Goal: Task Accomplishment & Management: Manage account settings

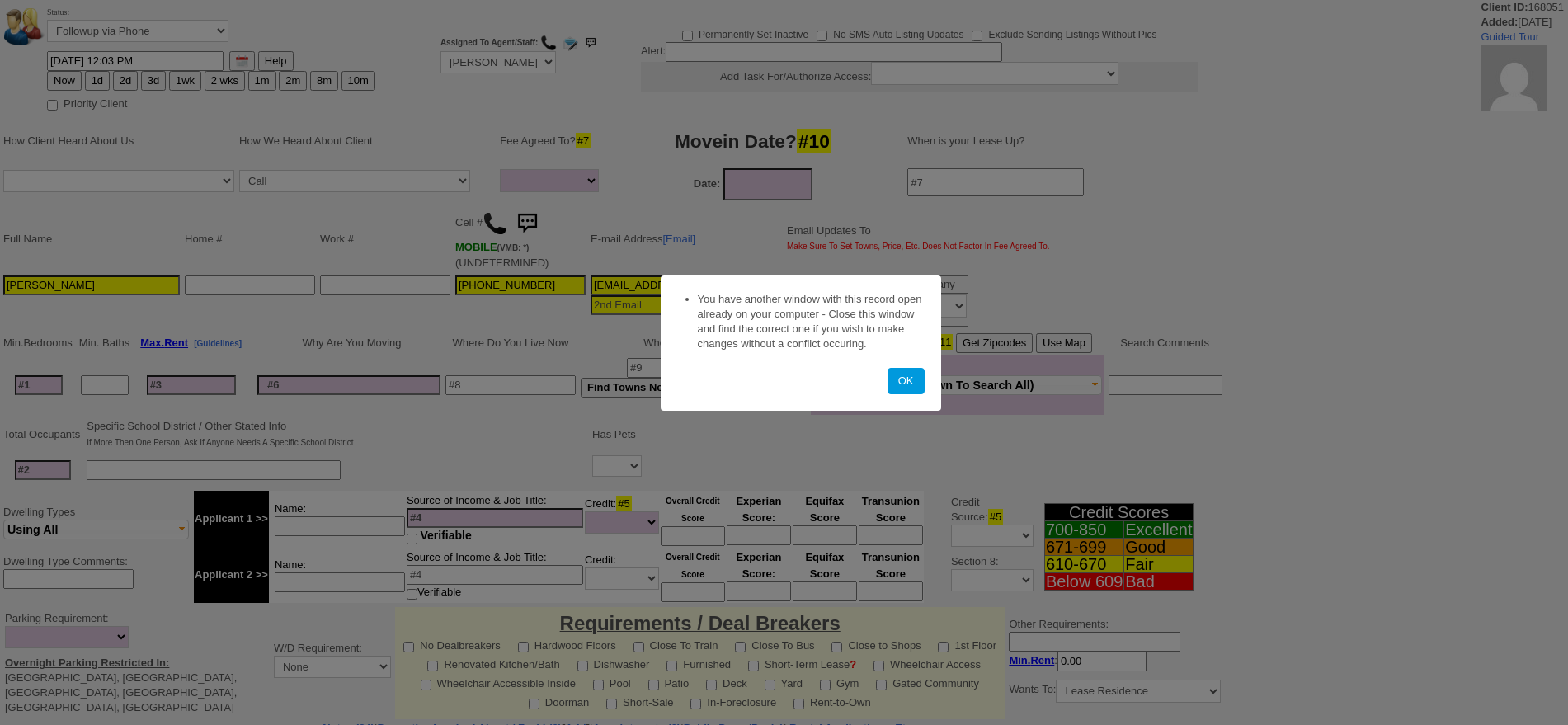
select select
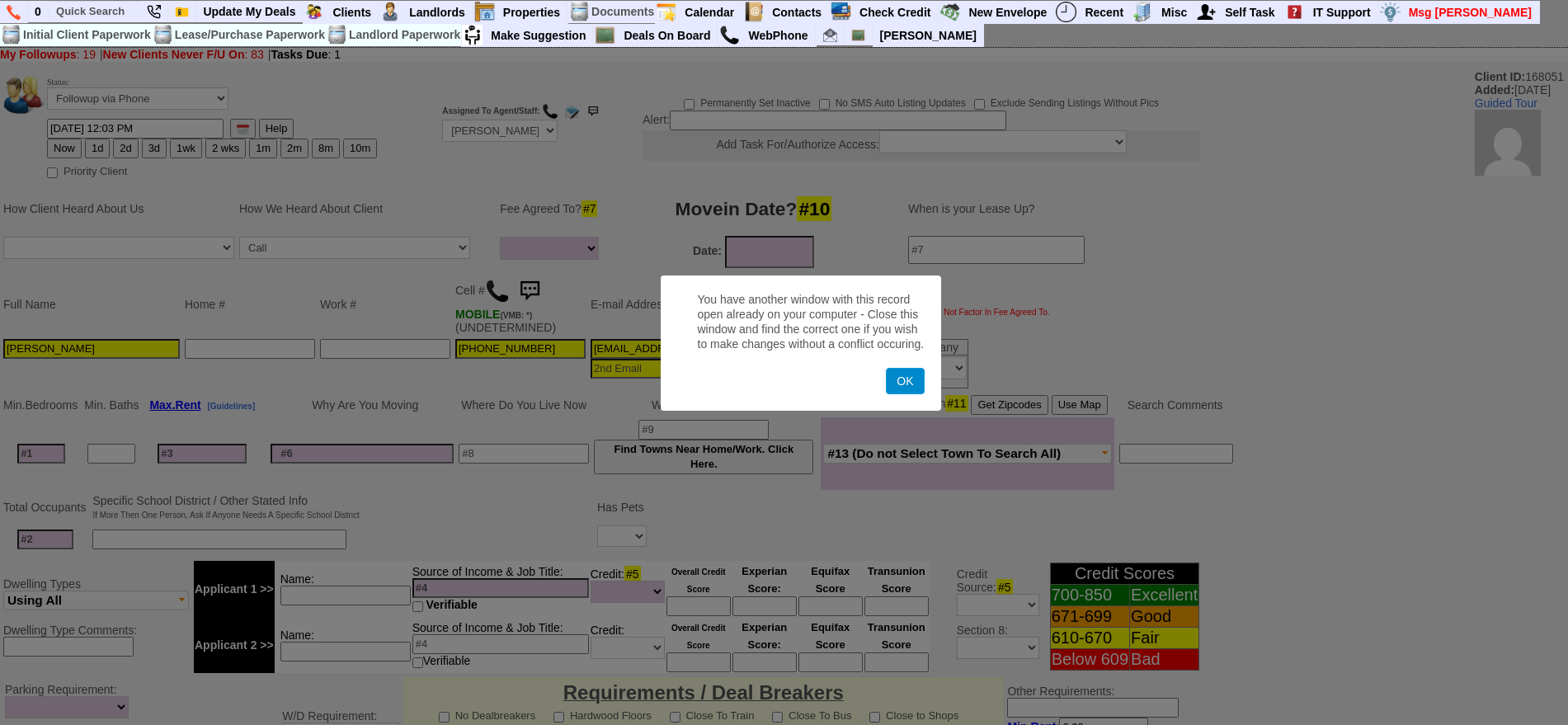
click at [897, 382] on button "OK" at bounding box center [905, 381] width 38 height 26
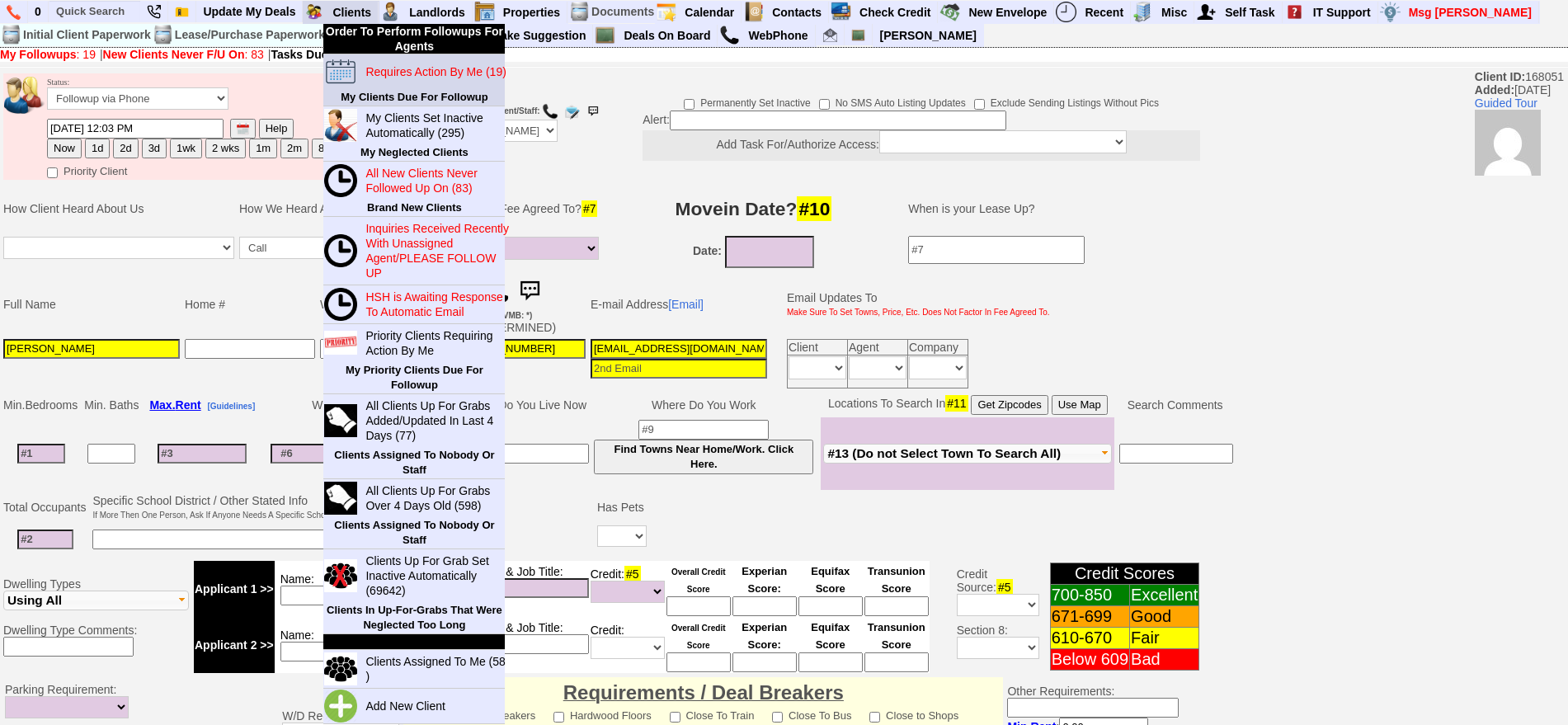
click at [392, 67] on blink "Requires Action By Me (19)" at bounding box center [436, 72] width 140 height 13
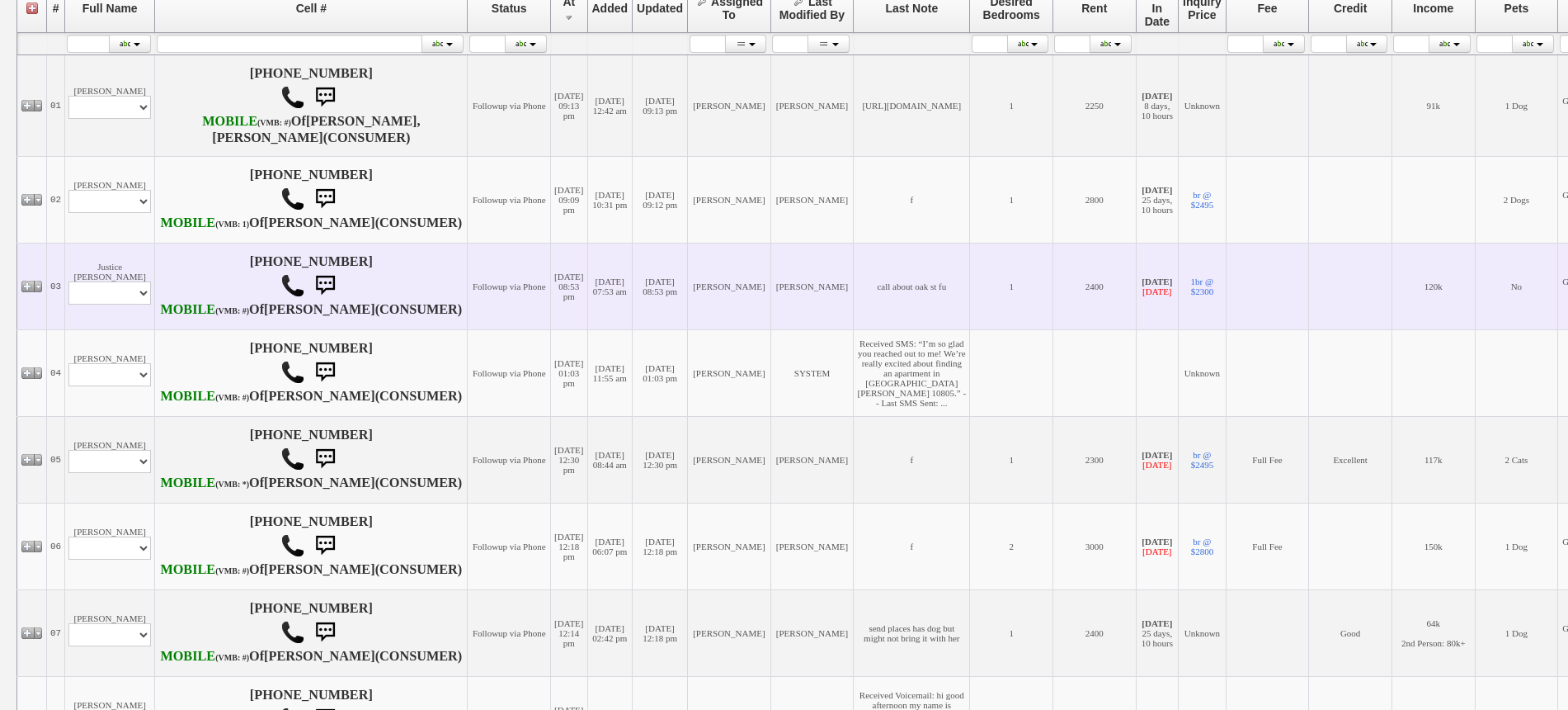
click at [108, 325] on td "Justice Morrison Profile Edit Print Email Externally (Will Not Be Tracked In CR…" at bounding box center [110, 286] width 90 height 87
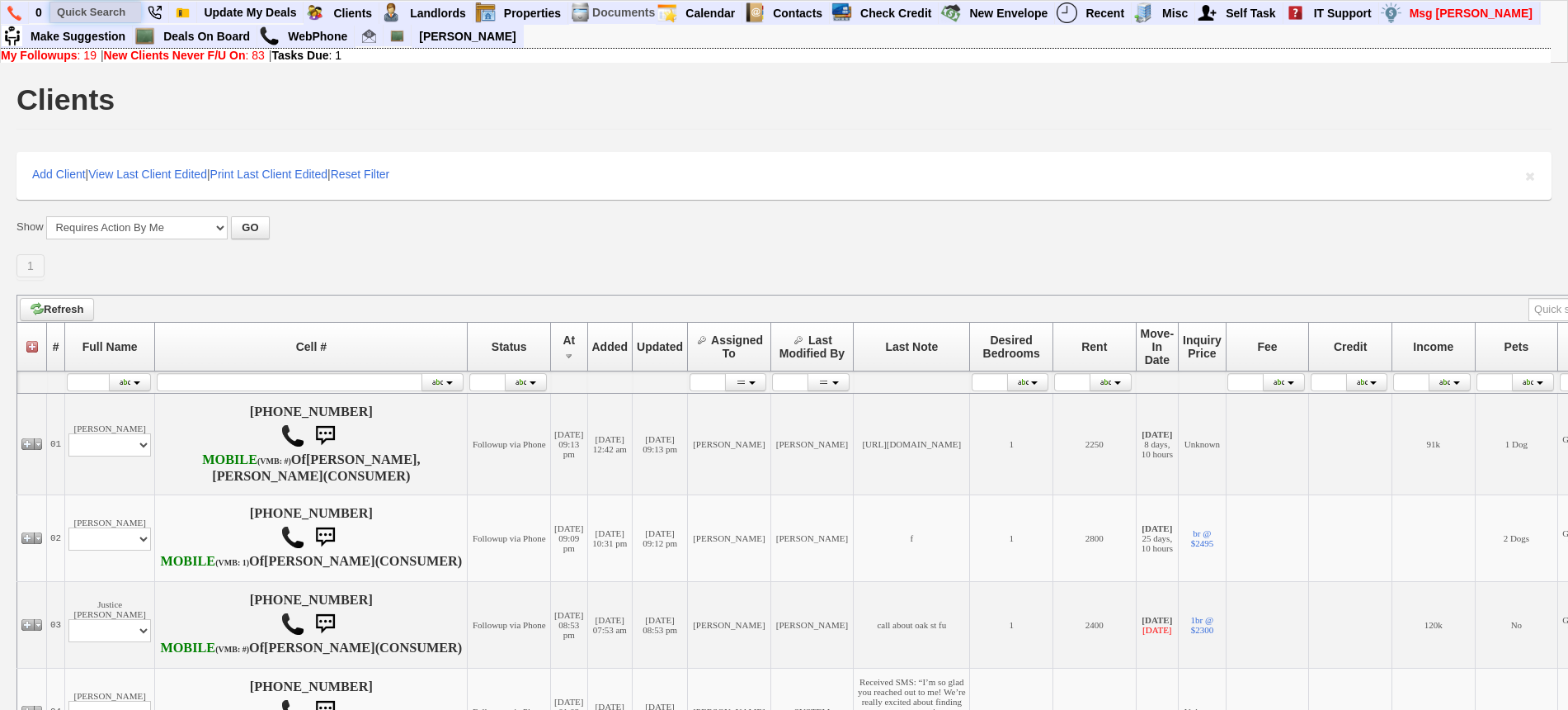
click at [127, 8] on input "text" at bounding box center [95, 12] width 91 height 21
click at [123, 12] on input "franchesca" at bounding box center [95, 12] width 91 height 21
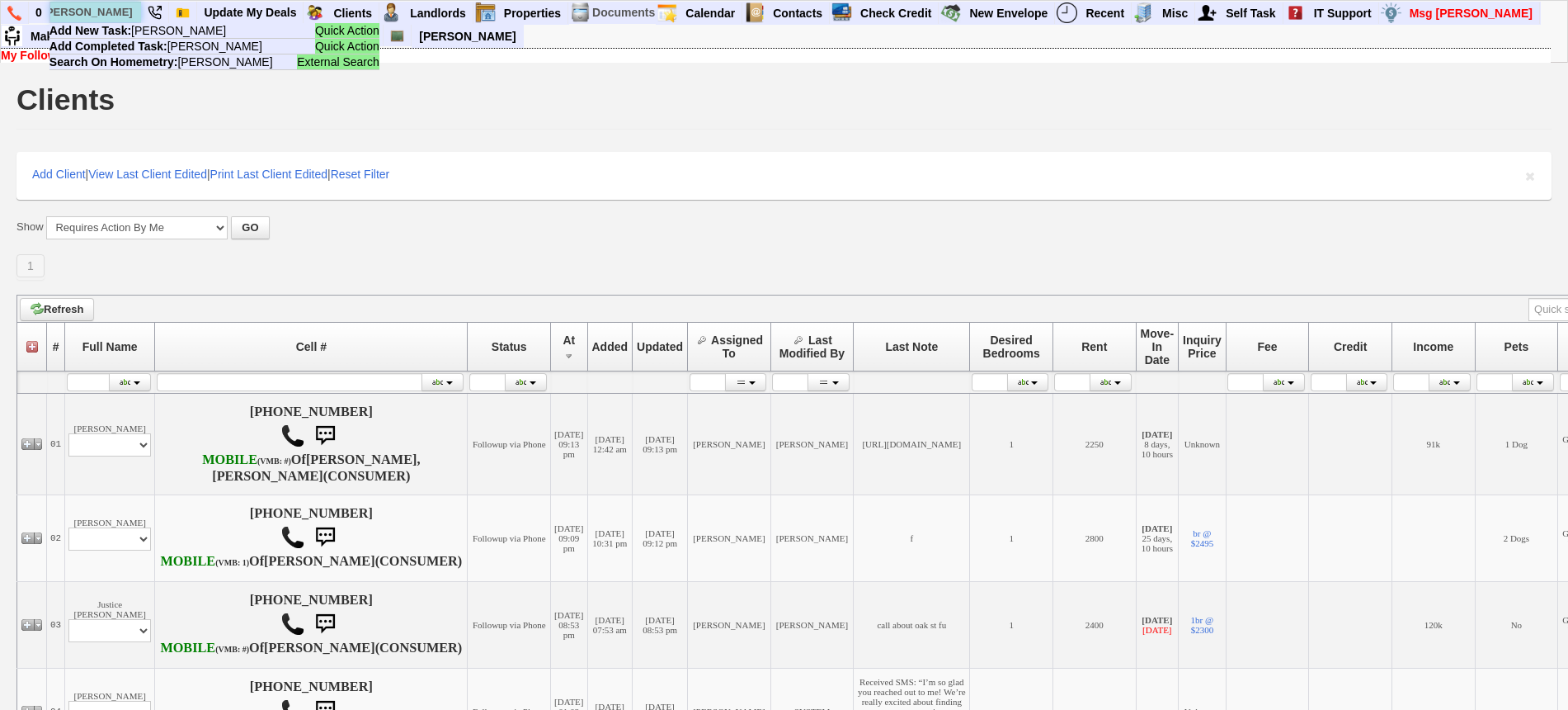
scroll to position [0, 8]
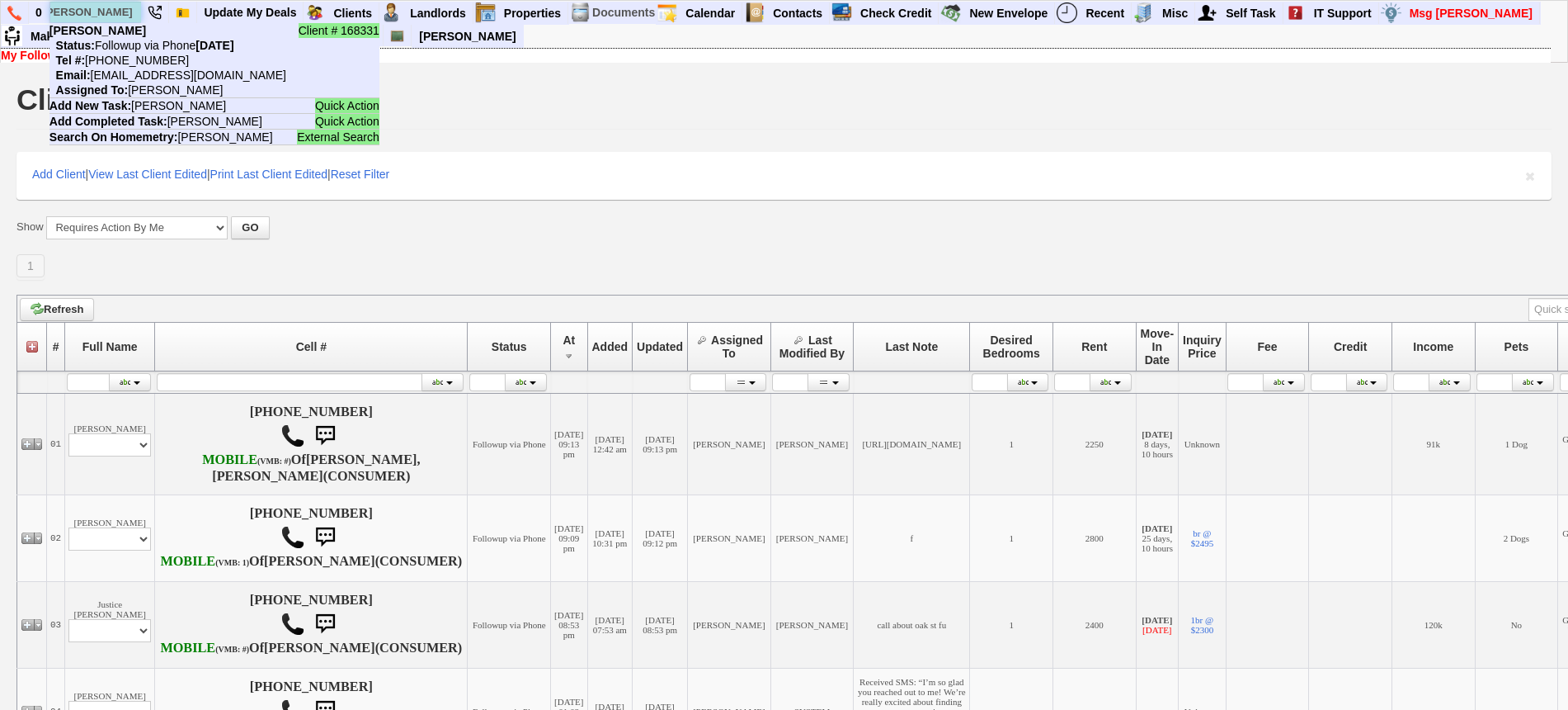
click at [128, 15] on input "francesca ladines" at bounding box center [95, 12] width 91 height 21
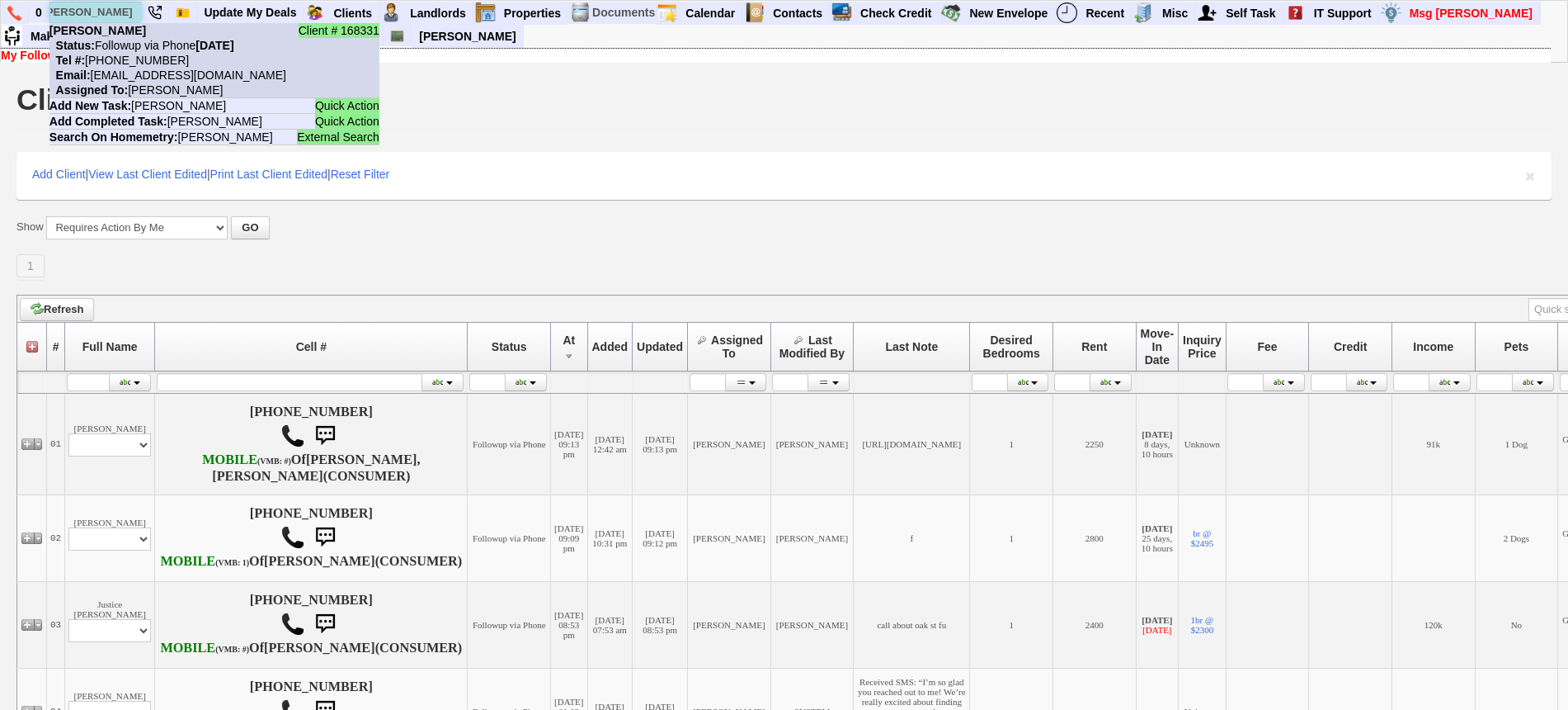
type input "francesca ladines"
click at [133, 35] on b "Francesca Ladines" at bounding box center [97, 30] width 96 height 13
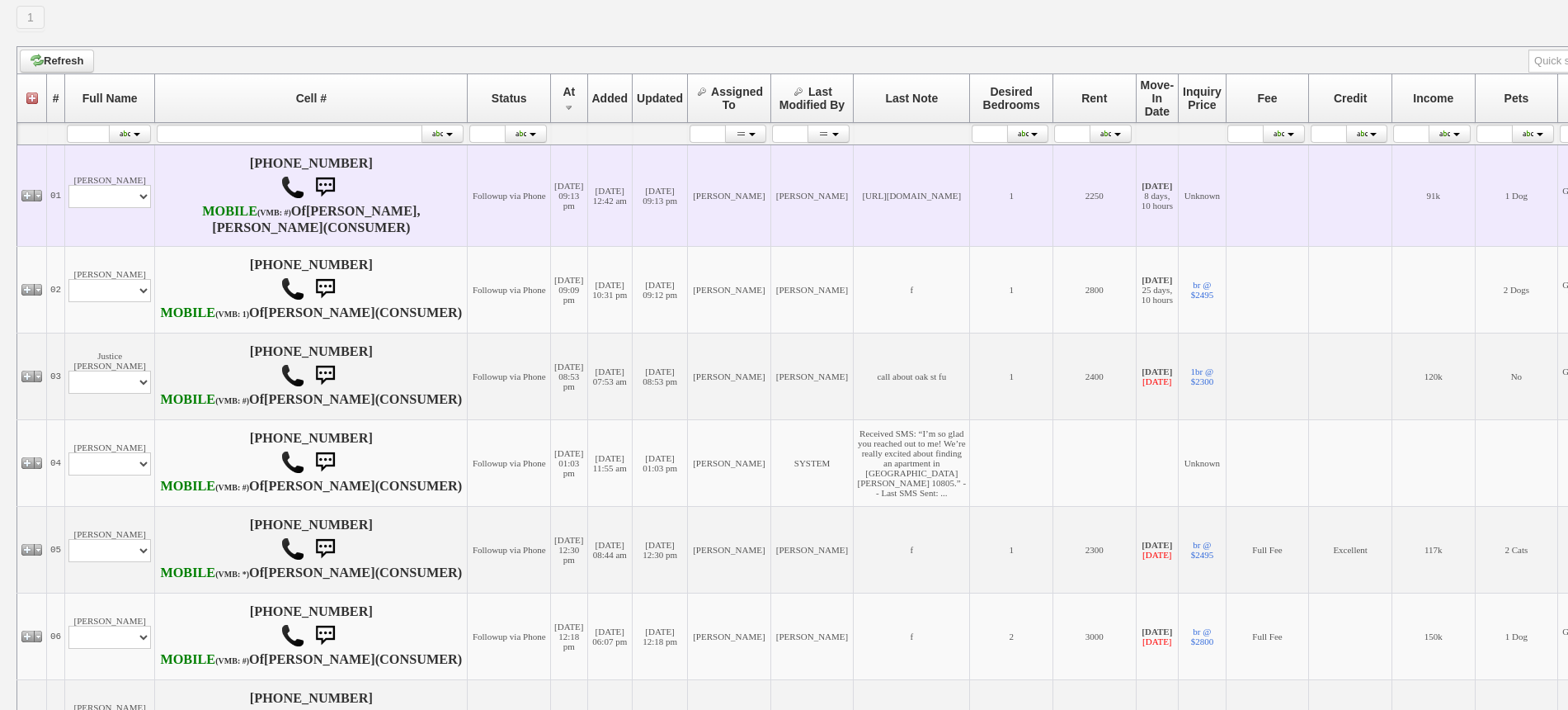
scroll to position [206, 0]
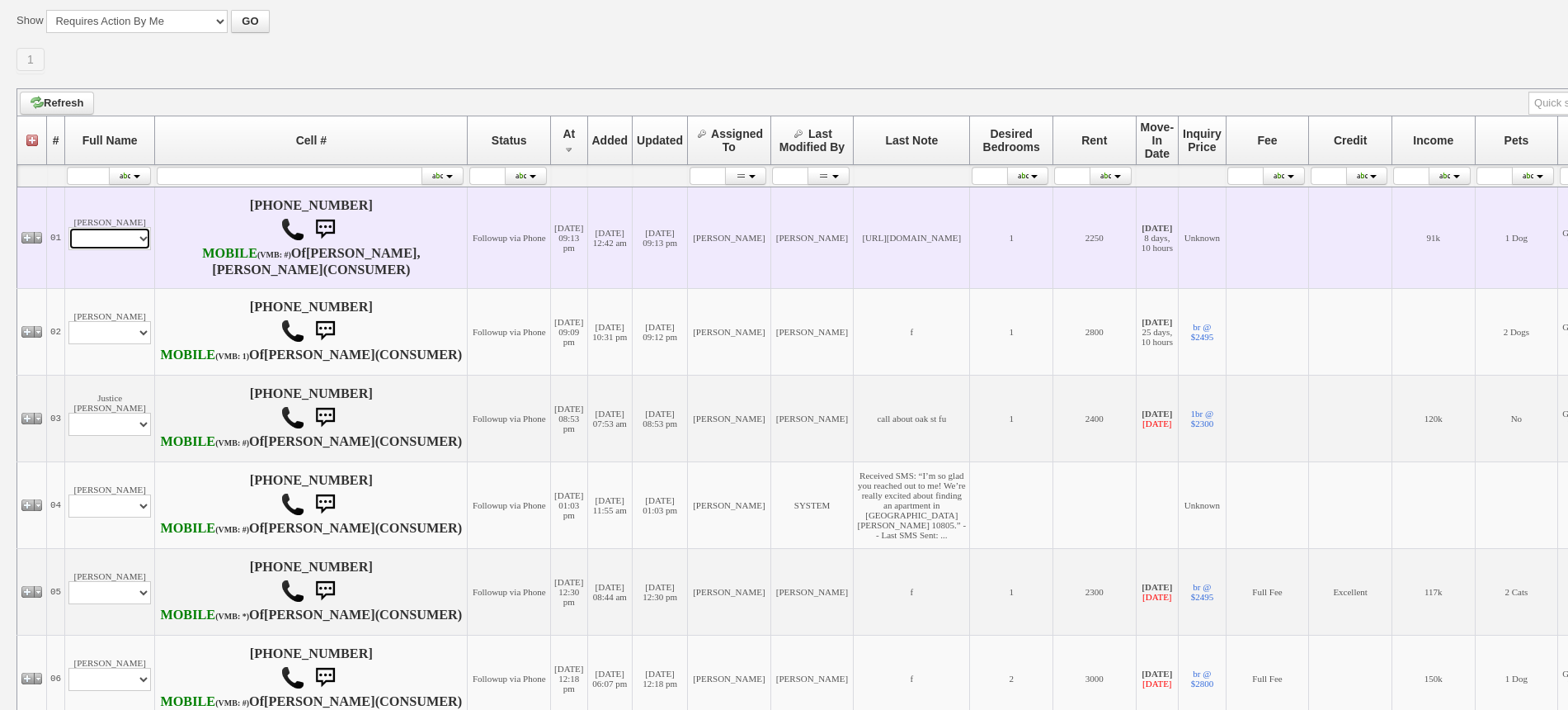
drag, startPoint x: 120, startPoint y: 234, endPoint x: 121, endPoint y: 249, distance: 15.0
click at [120, 234] on select "Profile Edit Print Email Externally (Will Not Be Tracked In CRM) Closed Deals" at bounding box center [109, 238] width 82 height 23
select select "ChangeURL,/crm/custom/edit_client_form.php?redirect=%2Fcrm%2Fclients.php&id=168…"
click at [68, 234] on select "Profile Edit Print Email Externally (Will Not Be Tracked In CRM) Closed Deals" at bounding box center [109, 238] width 82 height 23
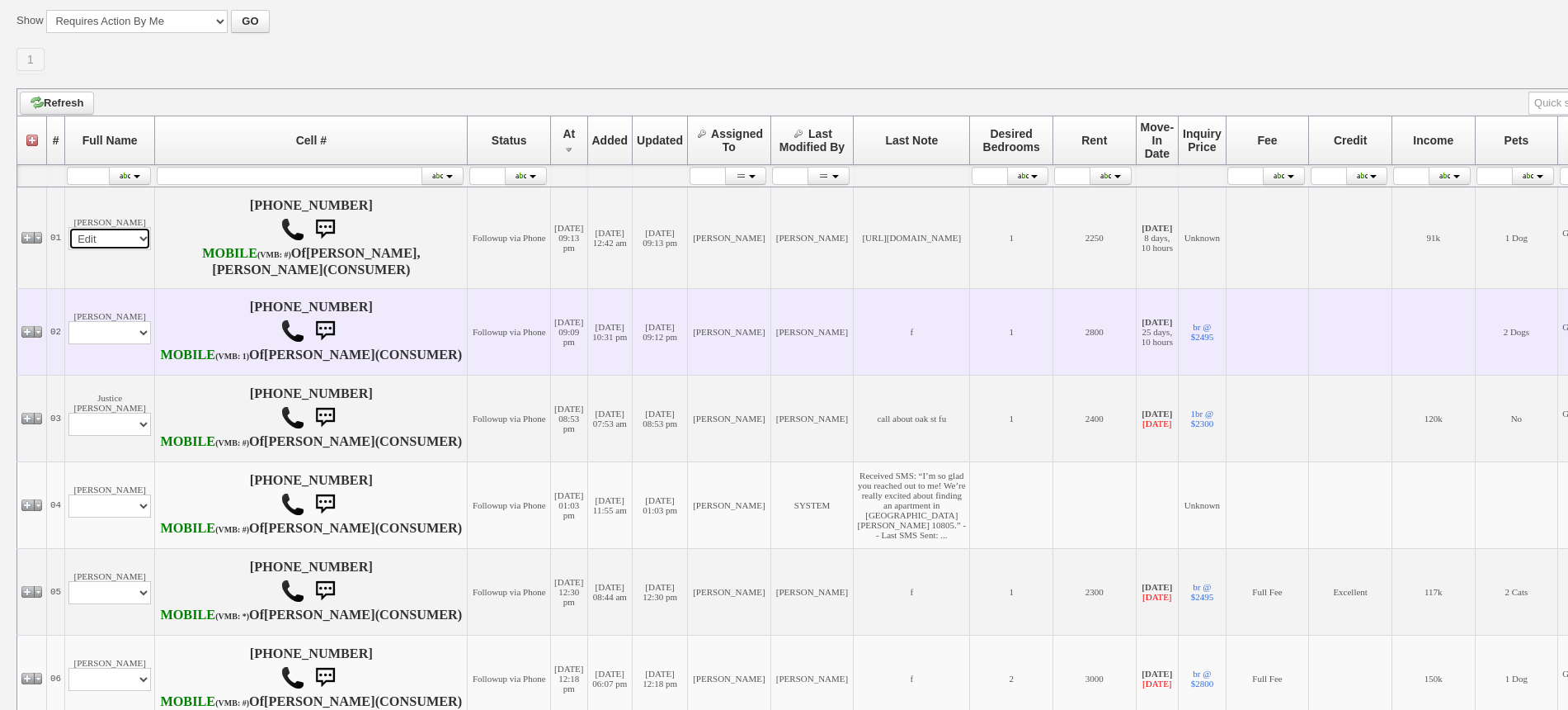
select select
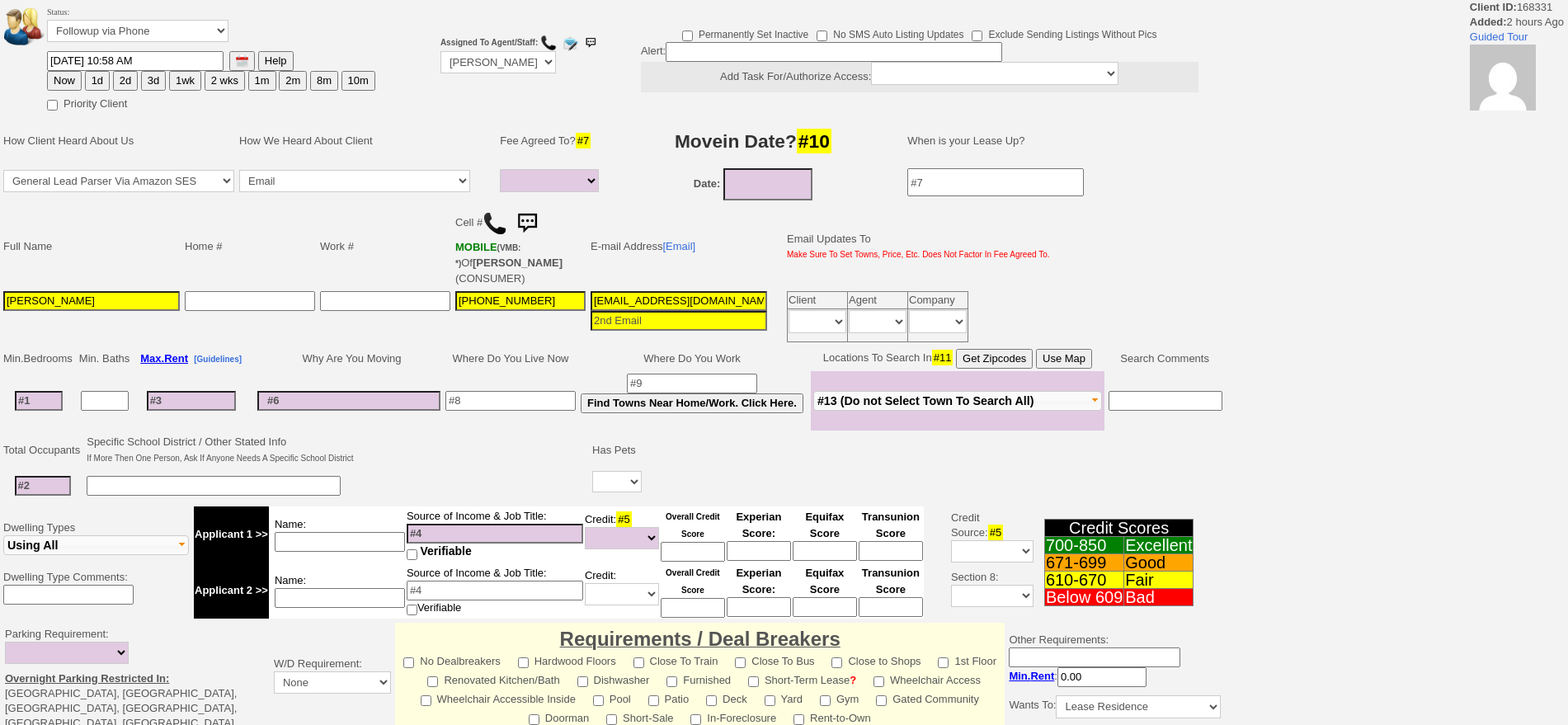
select select
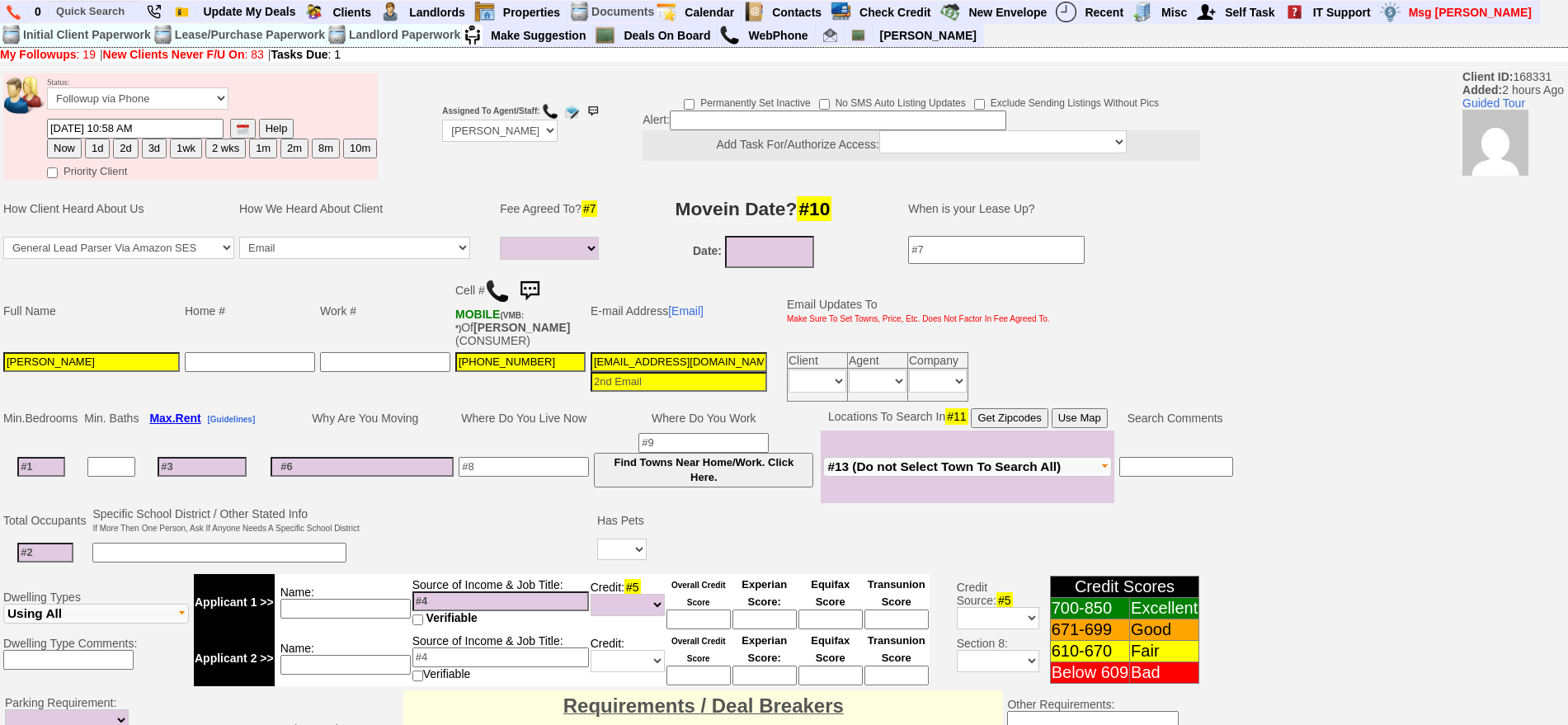
click at [492, 285] on img at bounding box center [497, 291] width 25 height 25
click at [586, 197] on td "Fee Agreed To? #7" at bounding box center [551, 209] width 109 height 49
type input "___-___-____"
click at [376, 370] on input "___-___-____" at bounding box center [386, 362] width 130 height 20
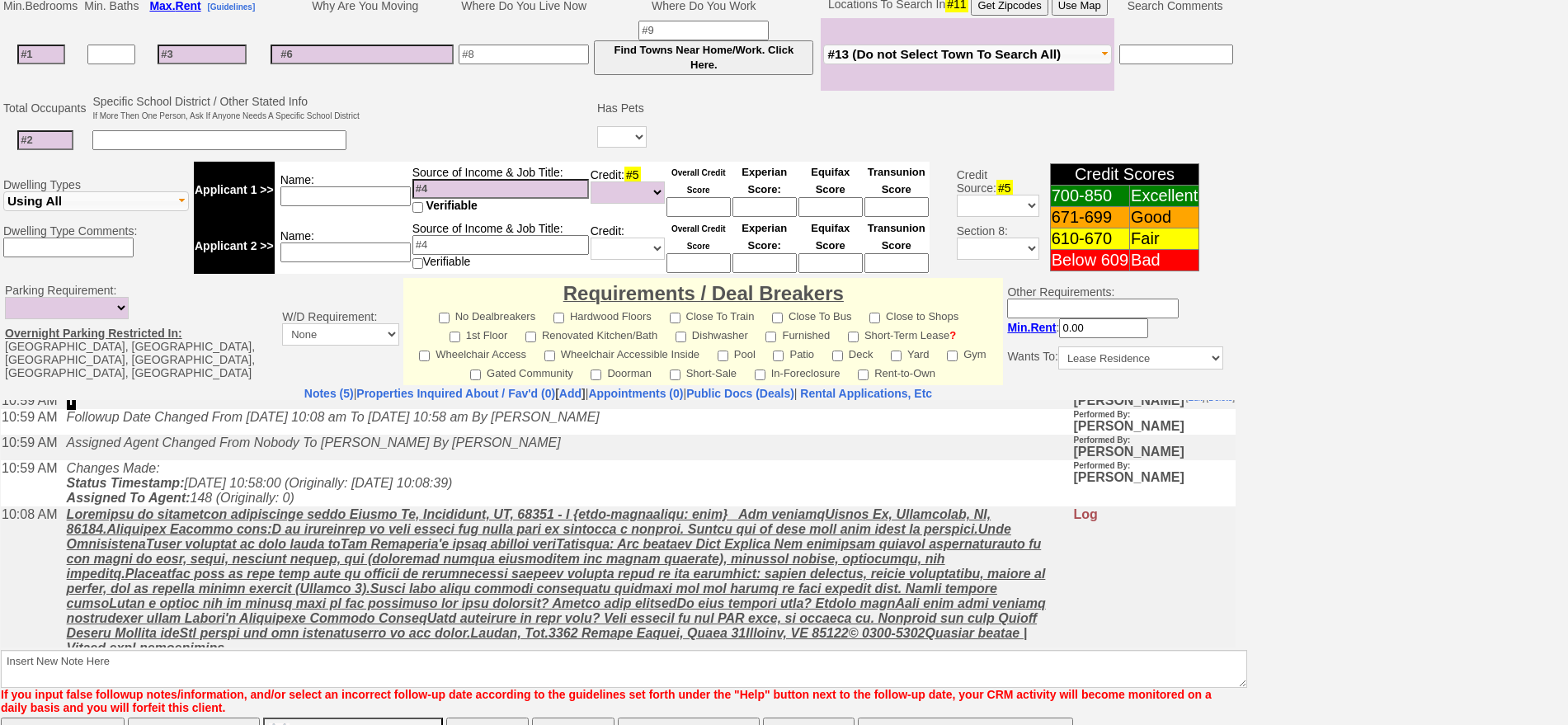
scroll to position [47, 0]
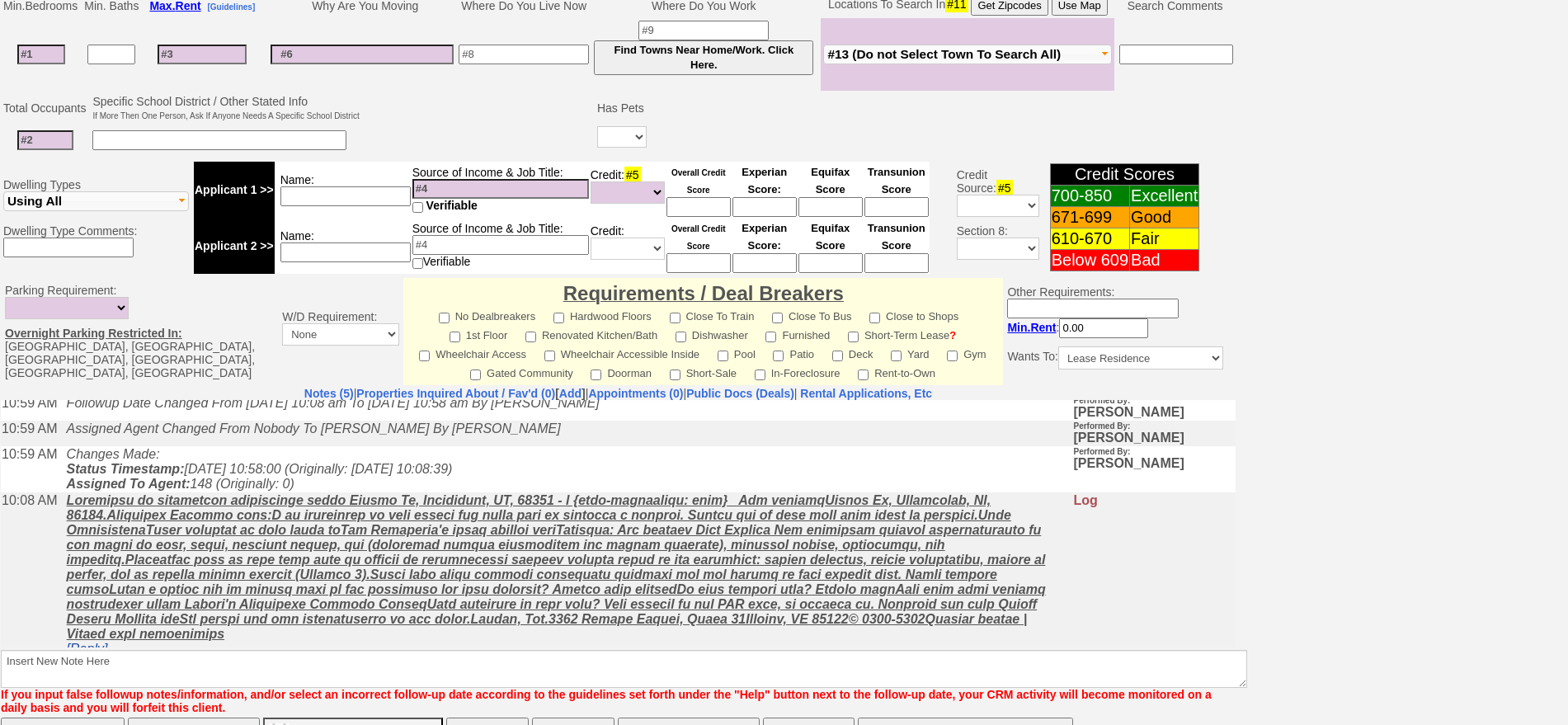
click at [103, 641] on link "[Reply]" at bounding box center [88, 647] width 42 height 14
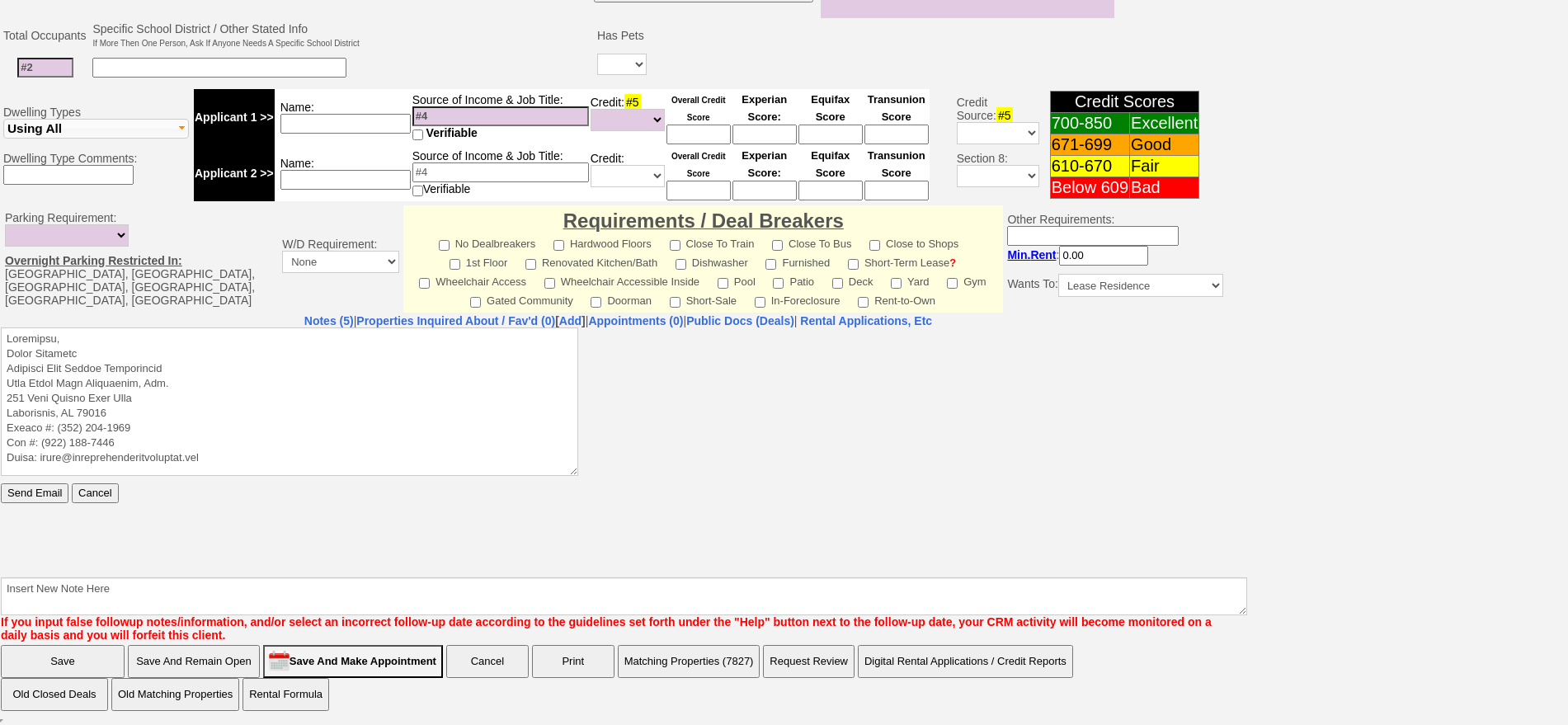
scroll to position [0, 0]
click at [229, 345] on textarea at bounding box center [289, 401] width 577 height 148
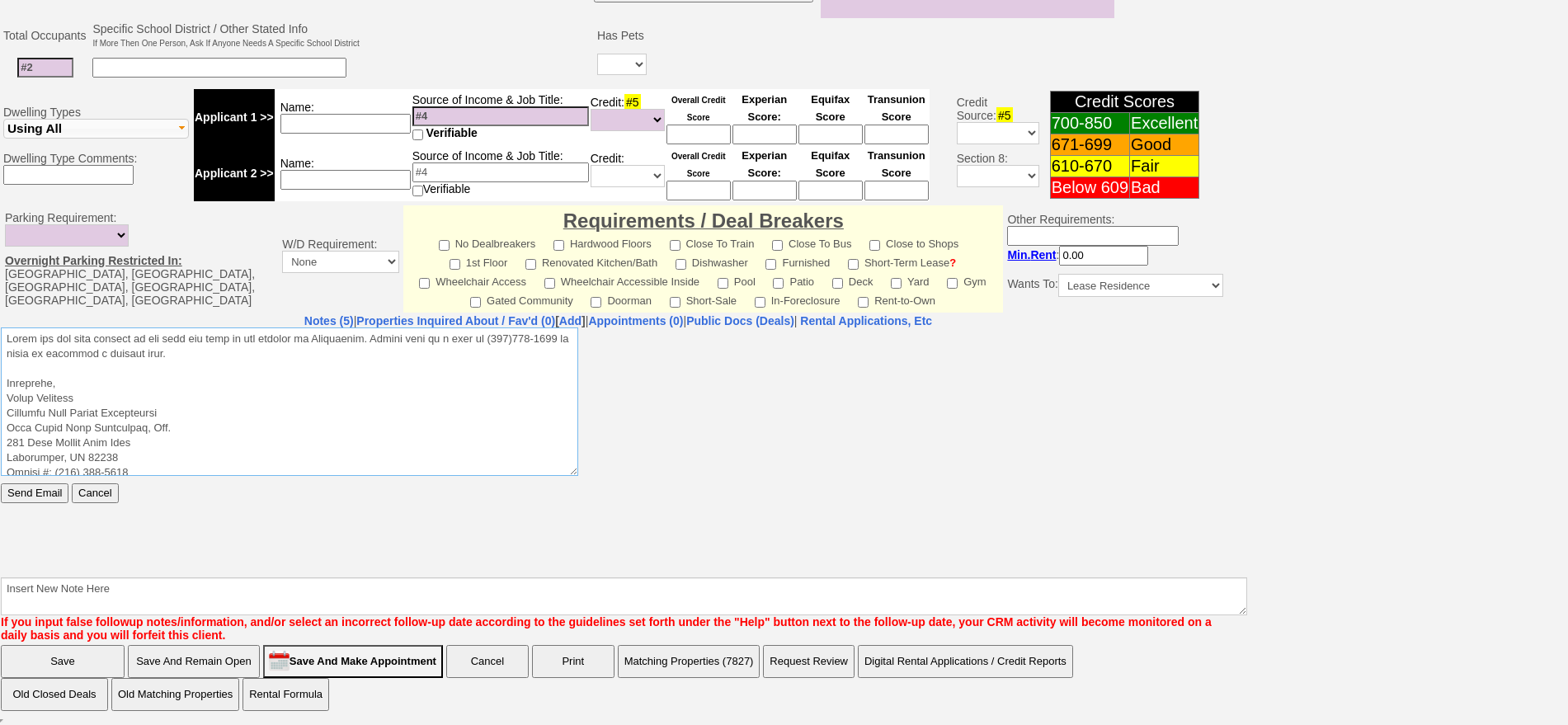
drag, startPoint x: 246, startPoint y: 355, endPoint x: 0, endPoint y: 260, distance: 263.7
click at [1, 327] on html "Send Email Cancel" at bounding box center [618, 451] width 1235 height 248
type textarea "Thank you for your request on the home for rent we are hosting in Bronxville. P…"
click at [57, 484] on input "Send Email" at bounding box center [35, 492] width 68 height 20
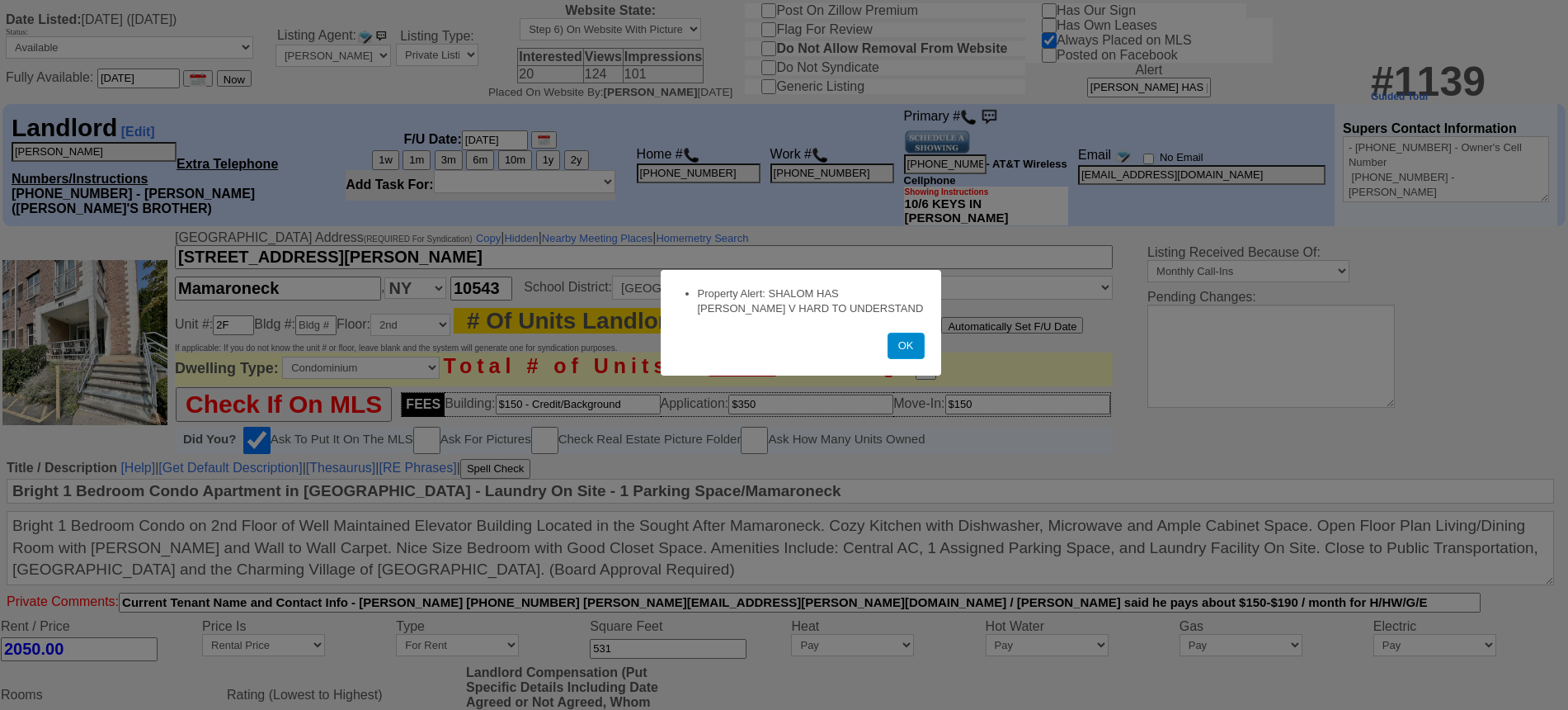
click at [904, 349] on button "OK" at bounding box center [905, 346] width 37 height 26
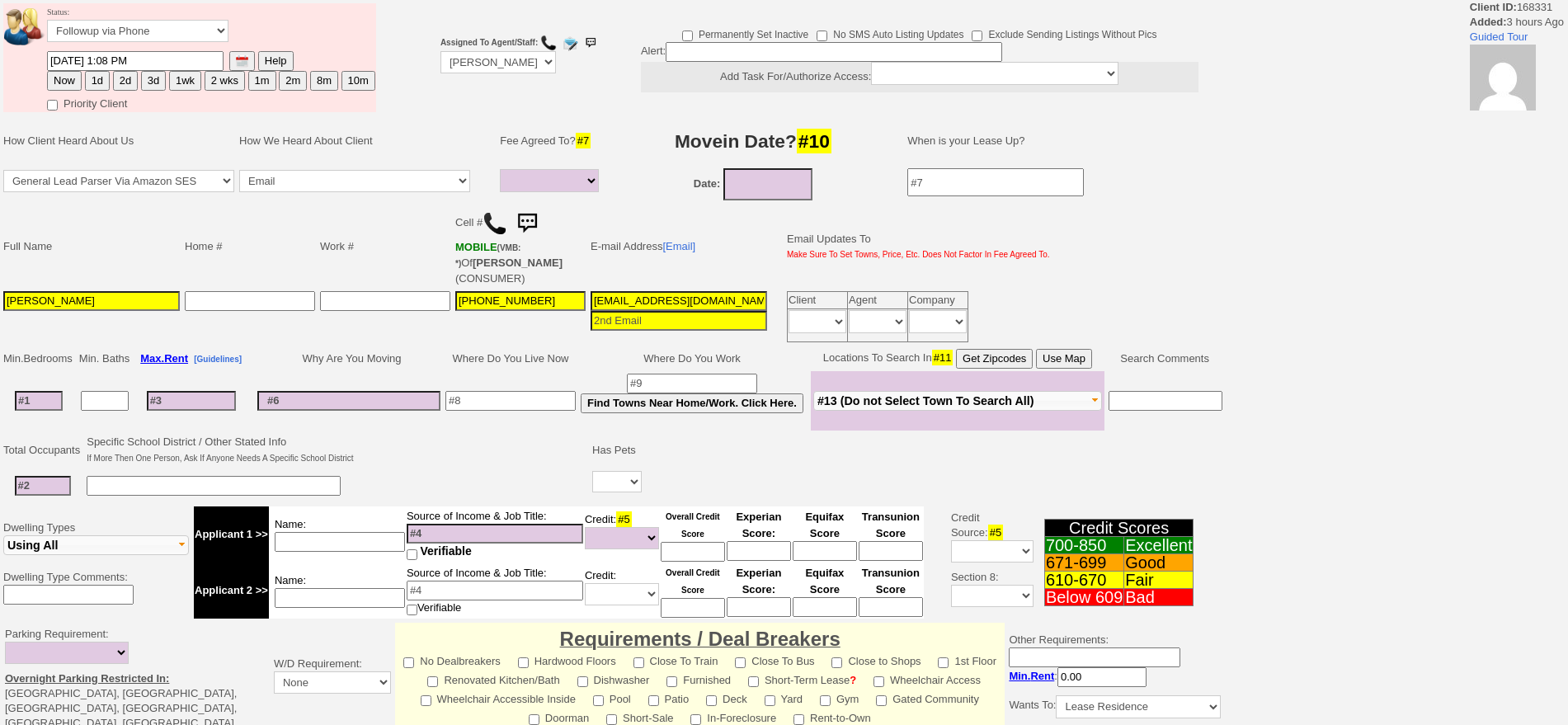
select select
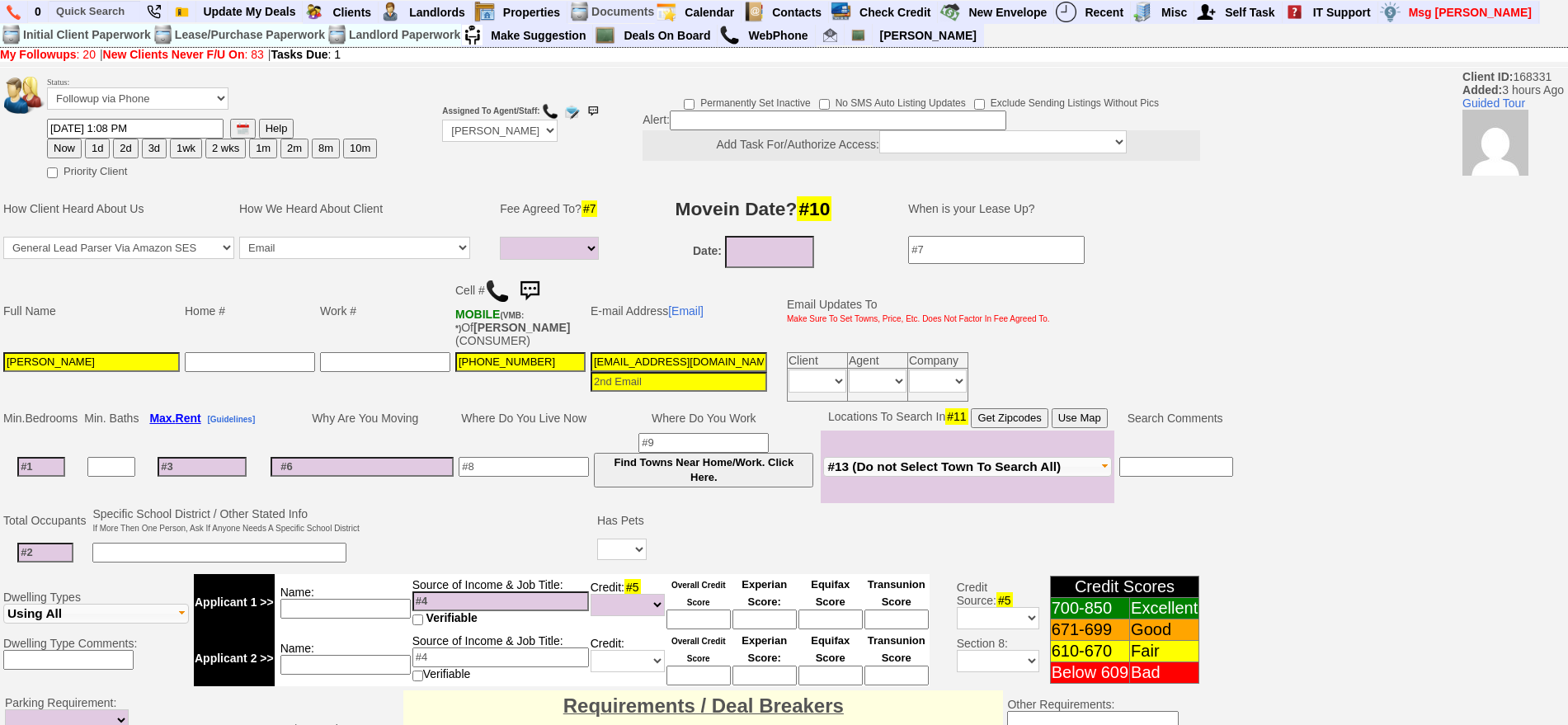
click at [530, 284] on img at bounding box center [529, 291] width 33 height 33
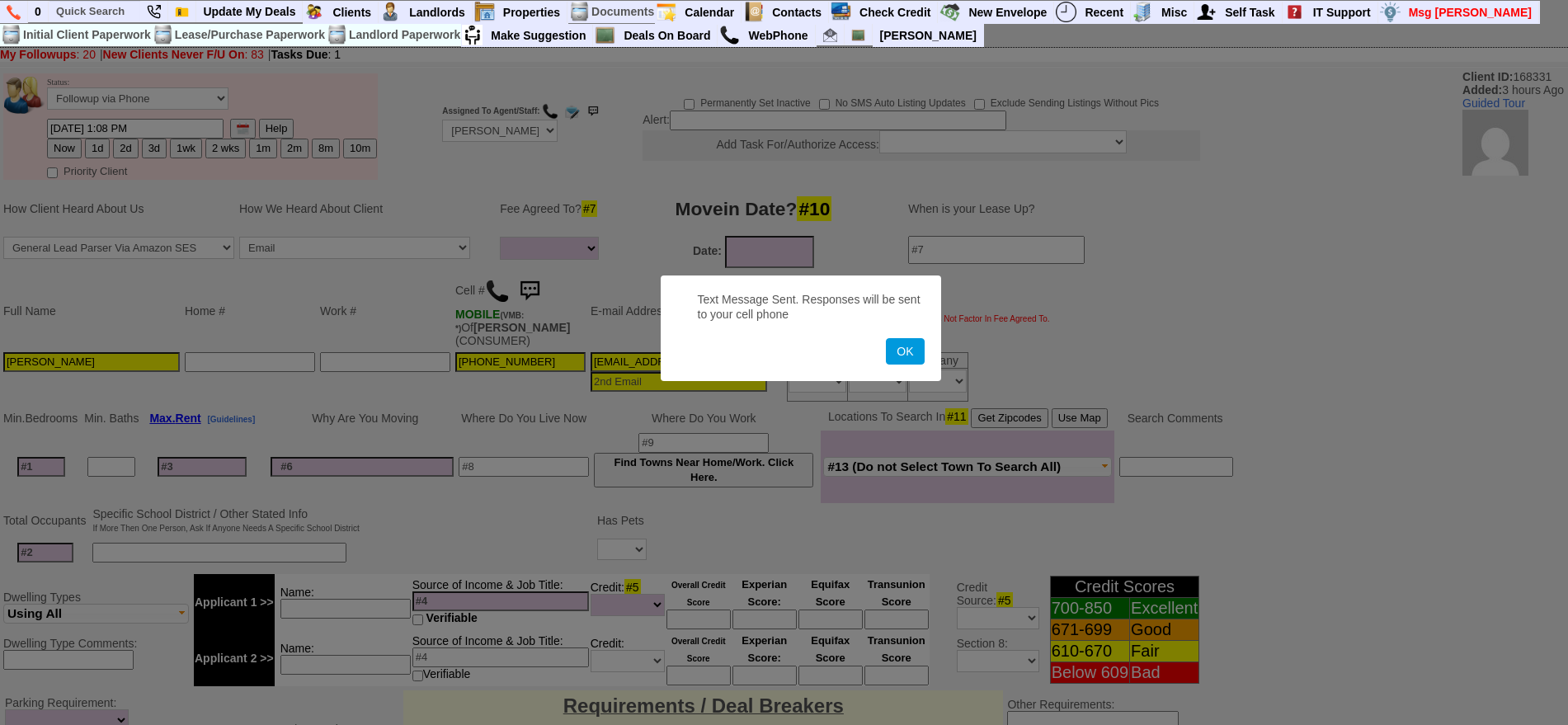
click at [886, 338] on button "OK" at bounding box center [905, 352] width 38 height 26
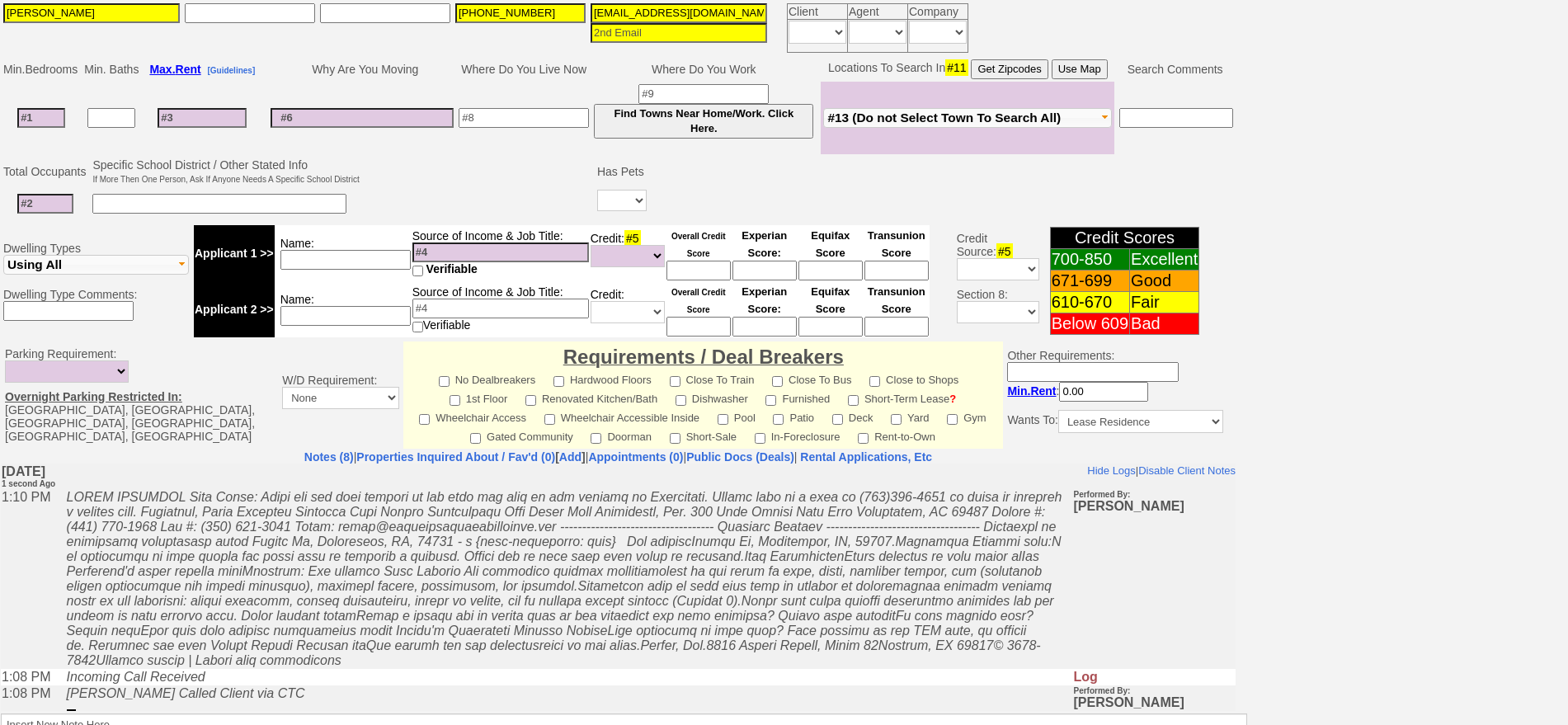
scroll to position [485, 0]
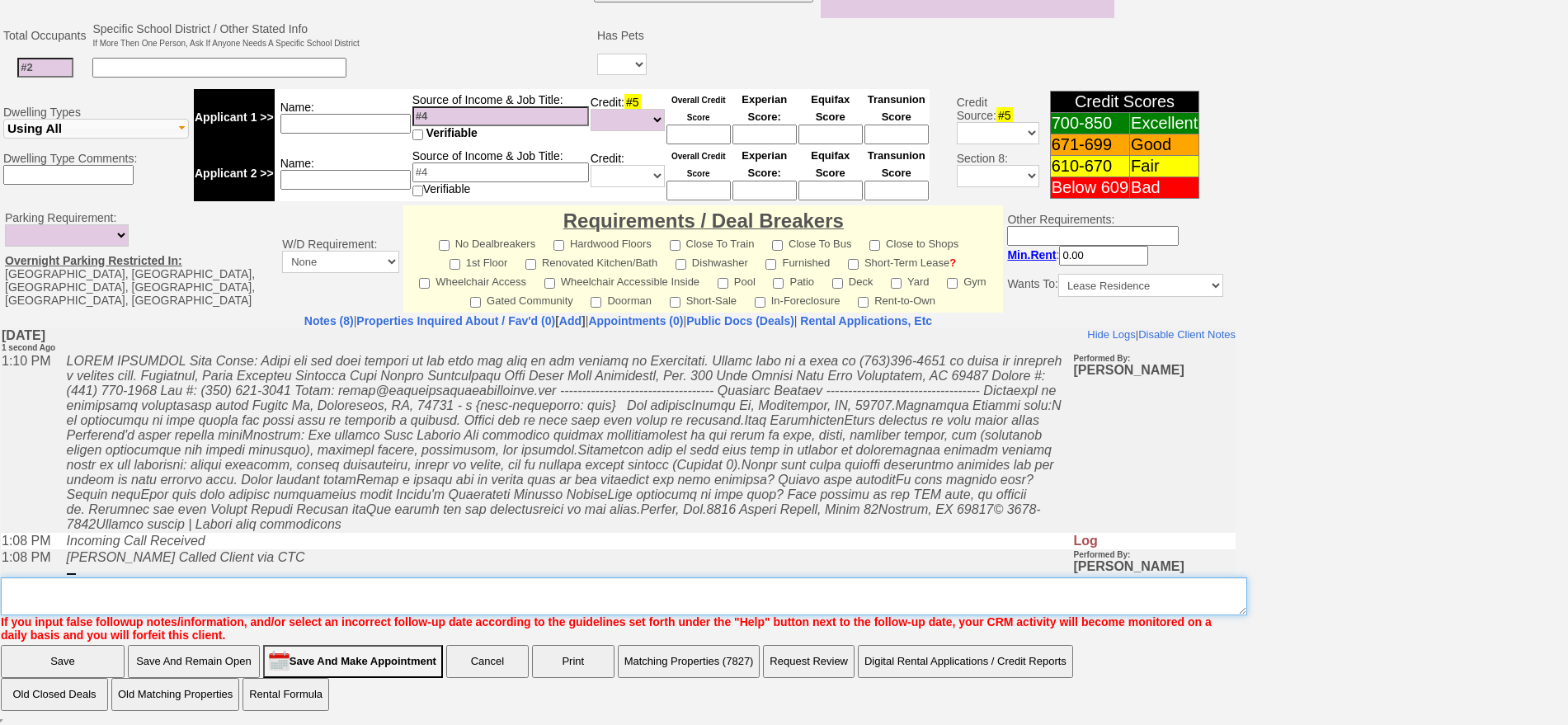
click at [413, 587] on textarea "Insert New Note Here" at bounding box center [624, 596] width 1247 height 38
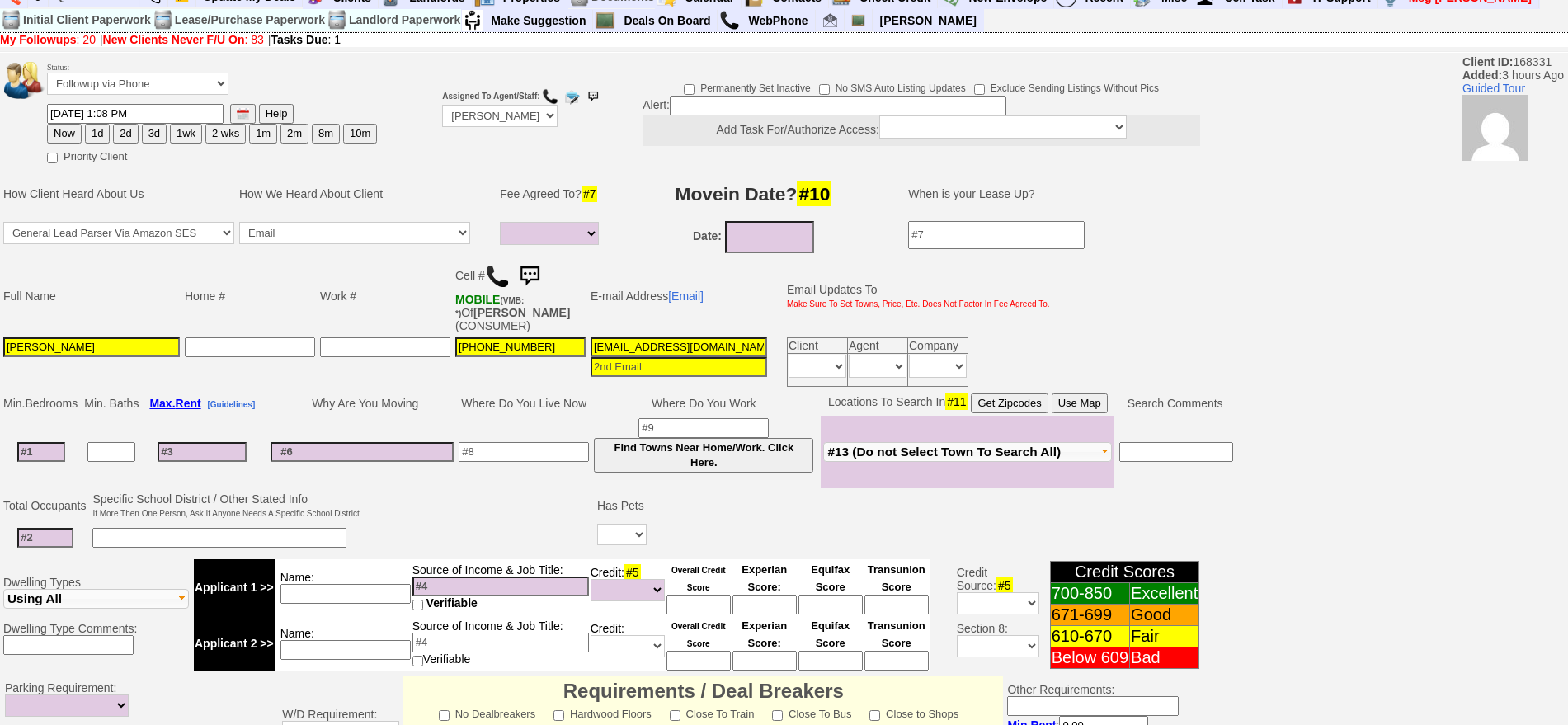
scroll to position [0, 0]
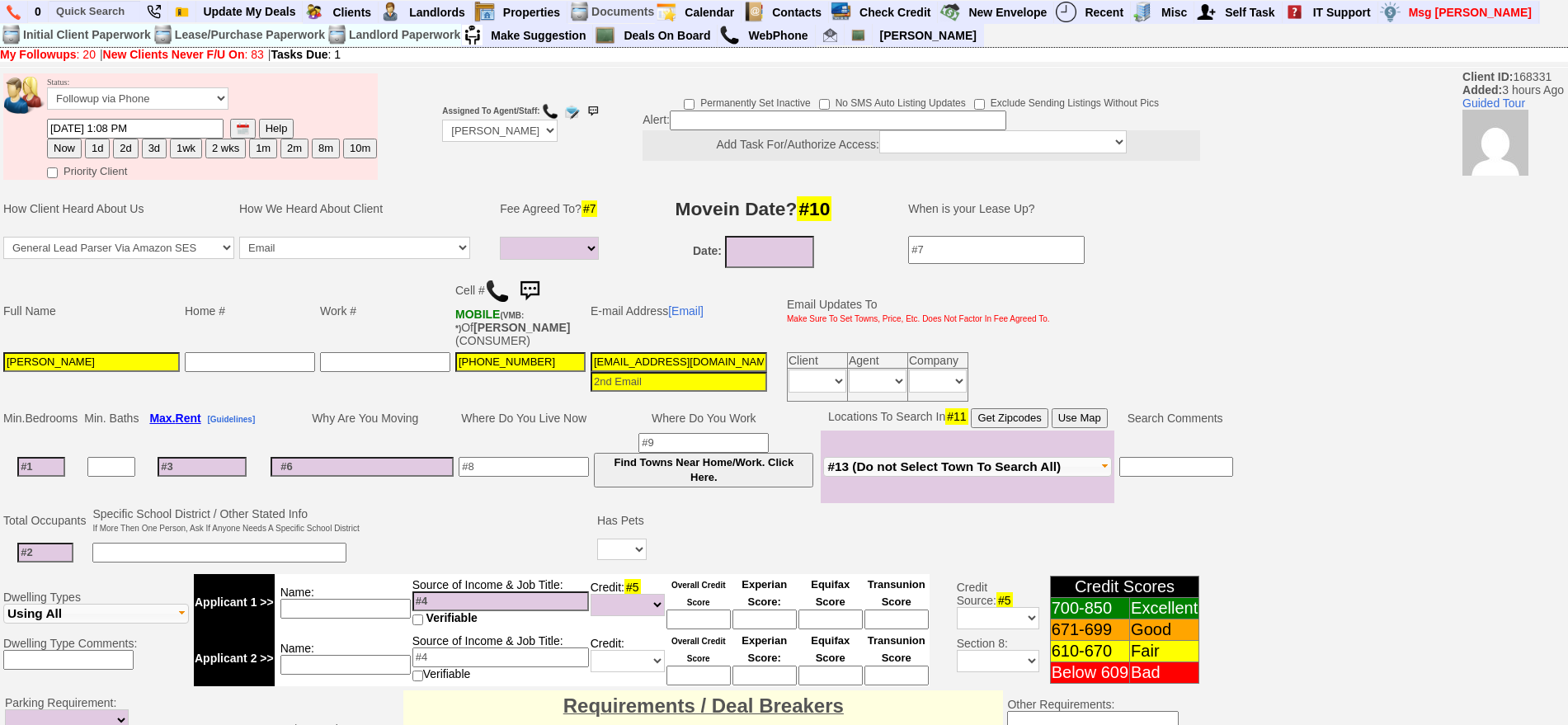
type textarea "called client lm sent txt and email ia until response"
click at [147, 105] on select "Followup via Phone Followup via Email Followup When Section 8 Property Found De…" at bounding box center [138, 99] width 181 height 23
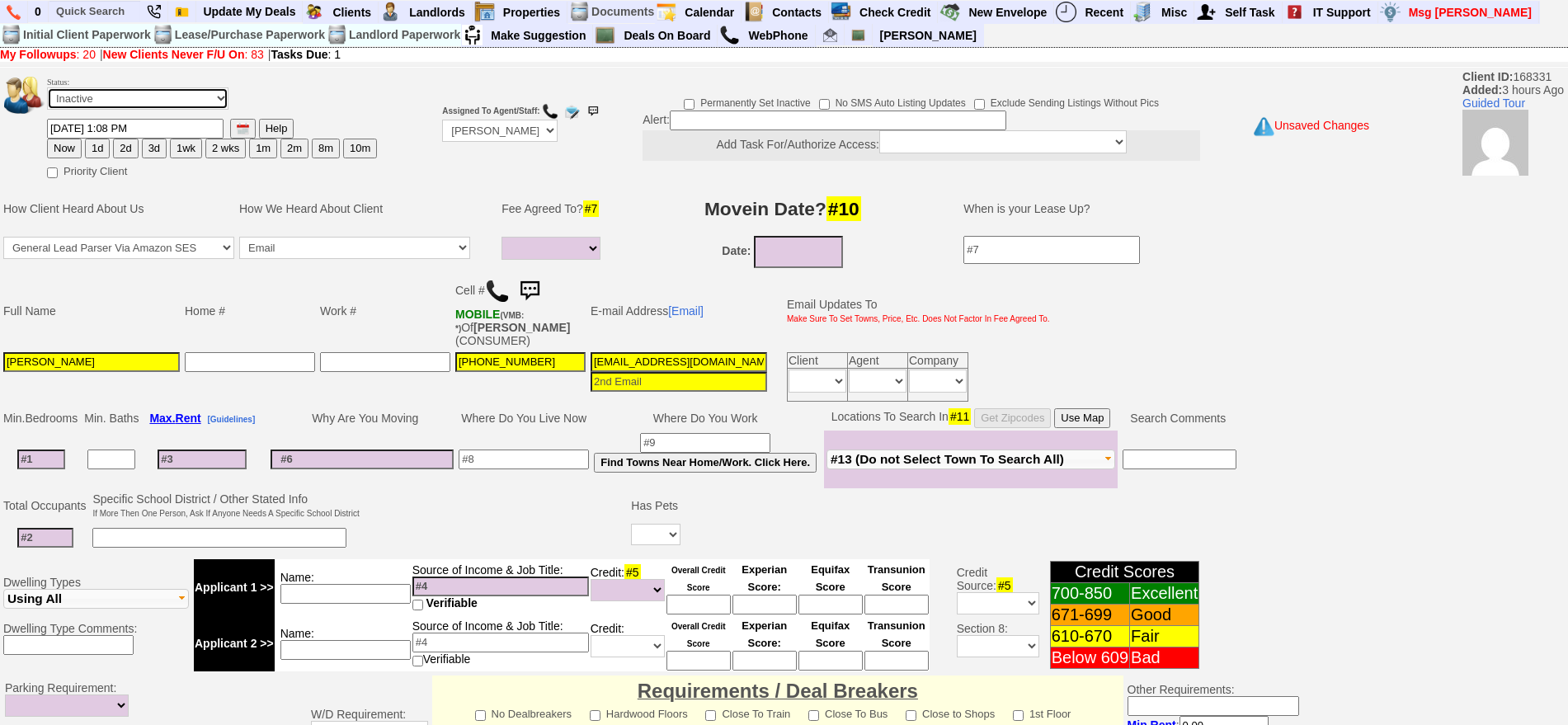
click at [47, 94] on select "Followup via Phone Followup via Email Followup When Section 8 Property Found De…" at bounding box center [138, 99] width 181 height 23
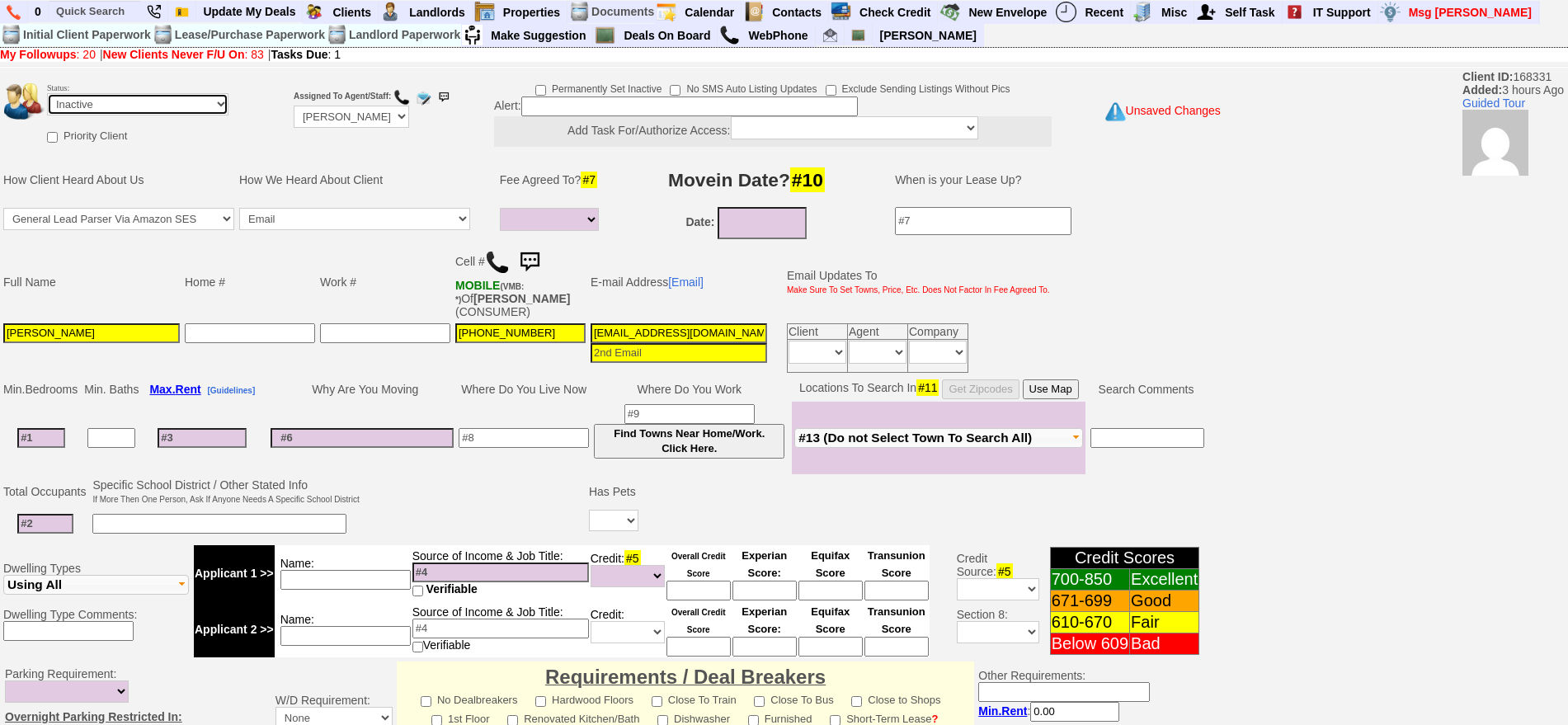
click at [98, 104] on select "Followup via Phone Followup via Email Followup When Section 8 Property Found De…" at bounding box center [138, 105] width 181 height 23
select select "Followup via Phone"
click at [47, 94] on select "Followup via Phone Followup via Email Followup When Section 8 Property Found De…" at bounding box center [138, 105] width 181 height 23
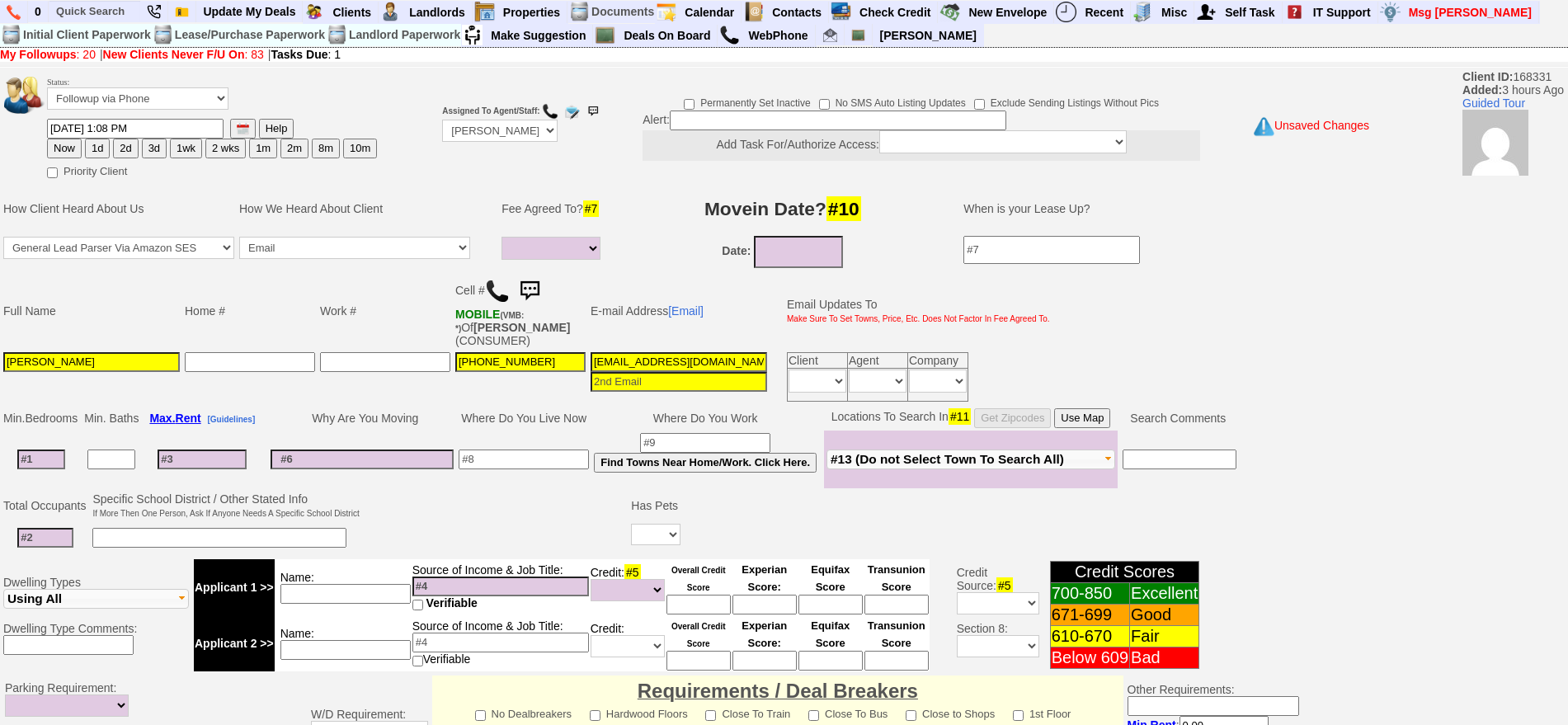
click at [100, 144] on button "1d" at bounding box center [97, 148] width 25 height 20
type input "10/07/2025 01:10 PM"
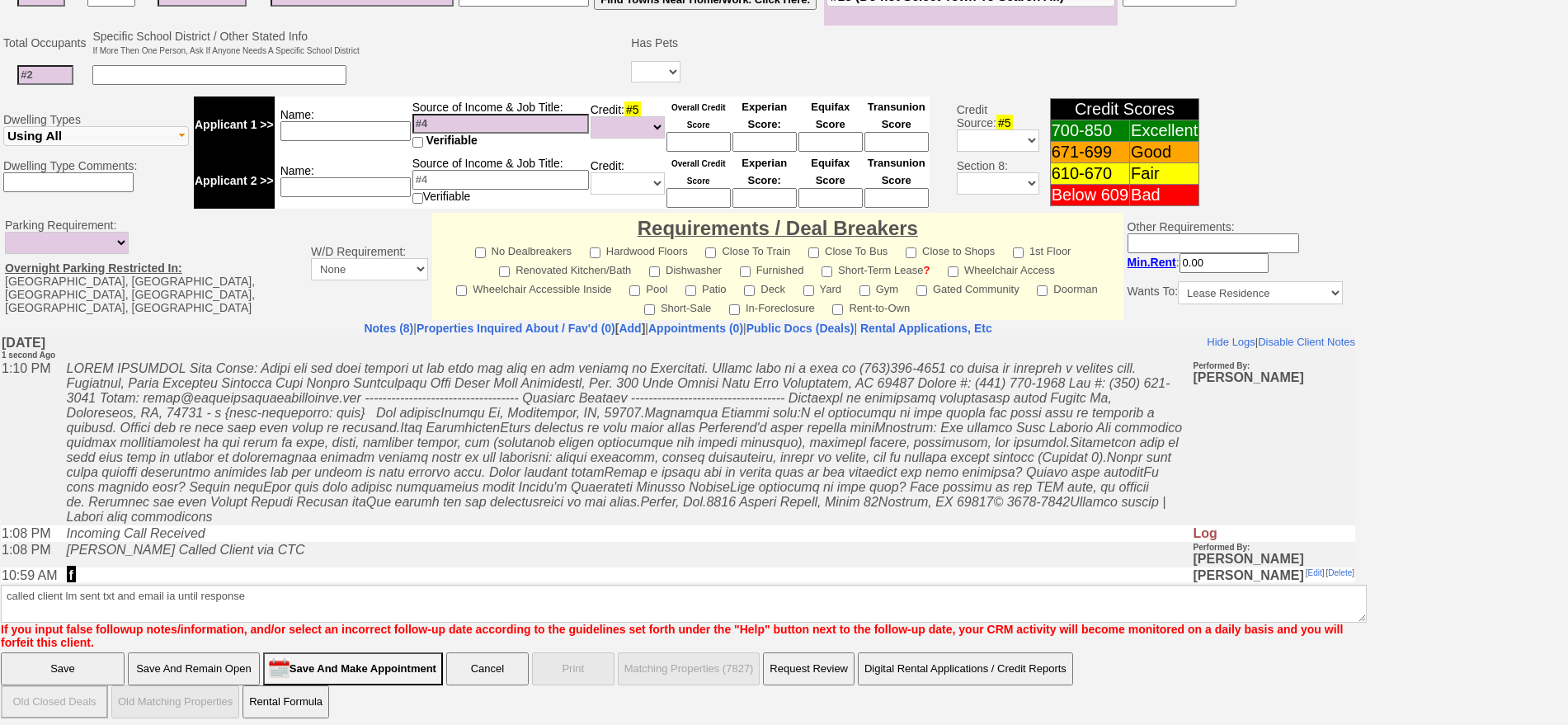
drag, startPoint x: 54, startPoint y: 668, endPoint x: 170, endPoint y: 97, distance: 582.7
click at [54, 668] on input "Save" at bounding box center [62, 668] width 124 height 33
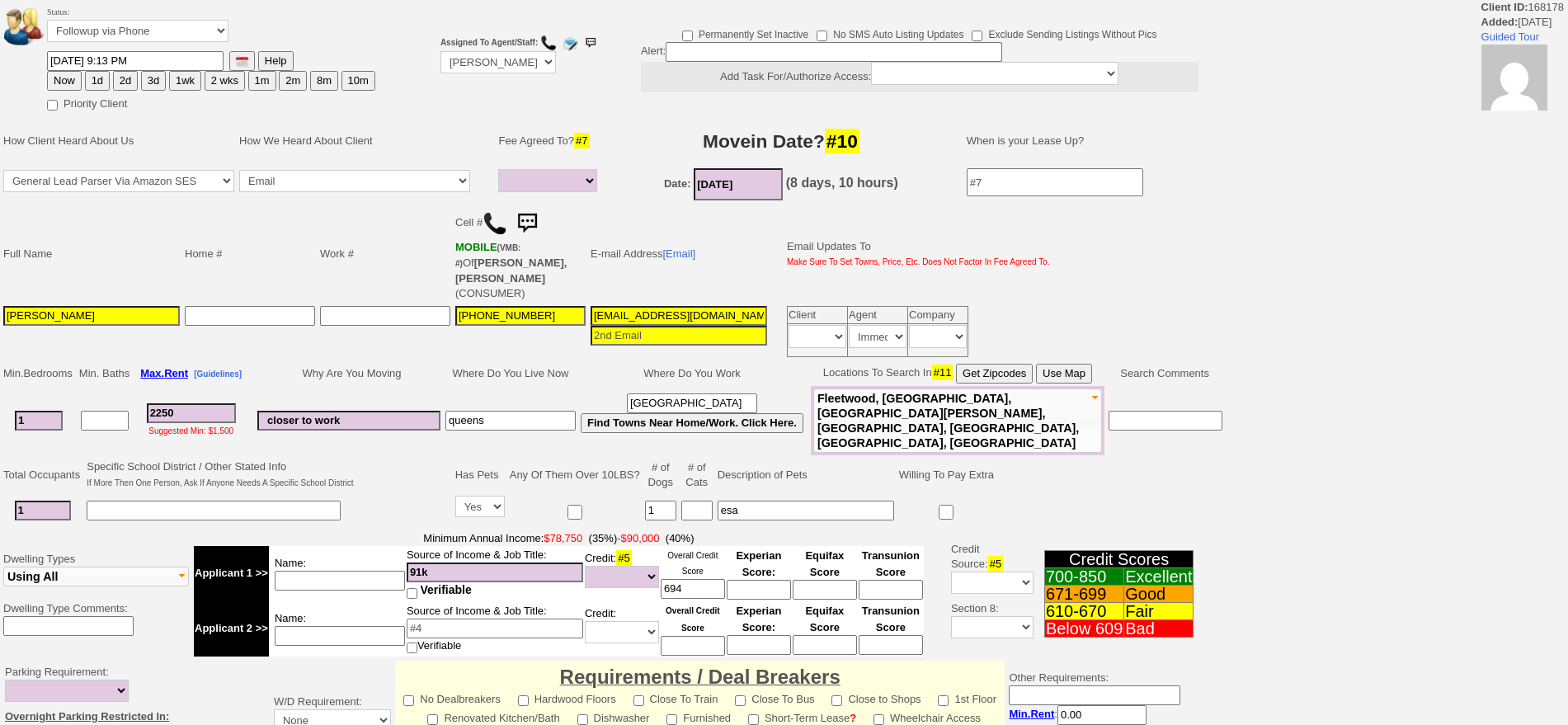
select select
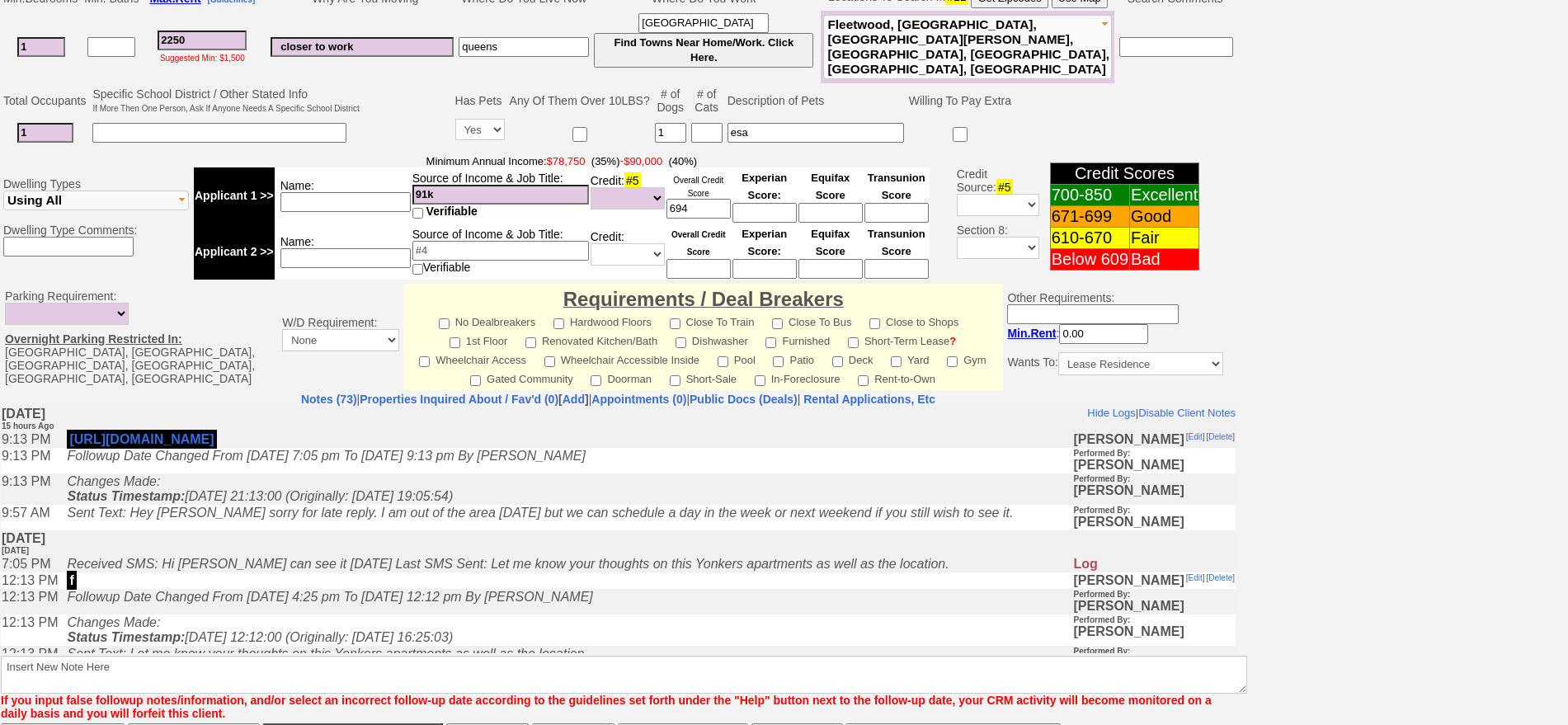
scroll to position [498, 0]
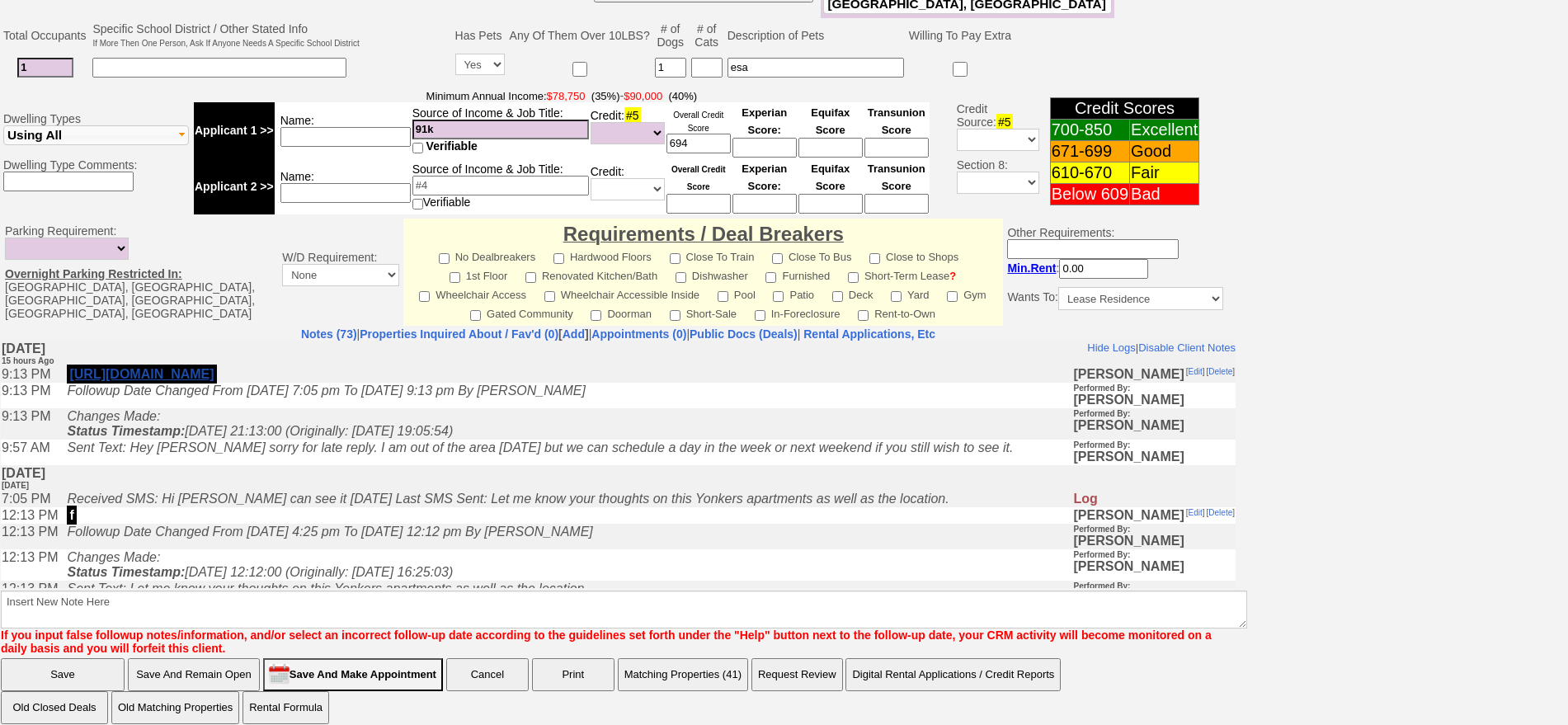
click at [214, 373] on link "[URL][DOMAIN_NAME]" at bounding box center [141, 373] width 145 height 14
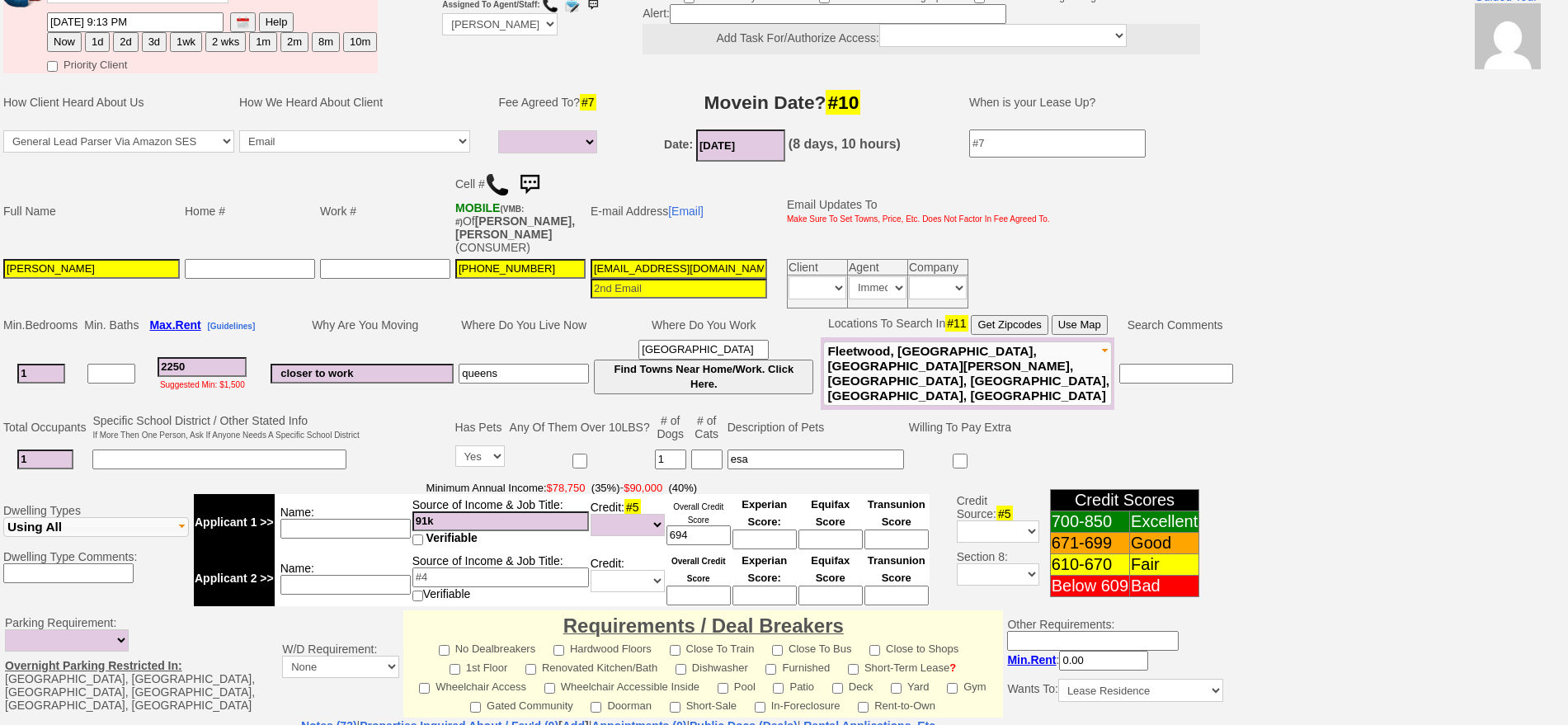
scroll to position [0, 0]
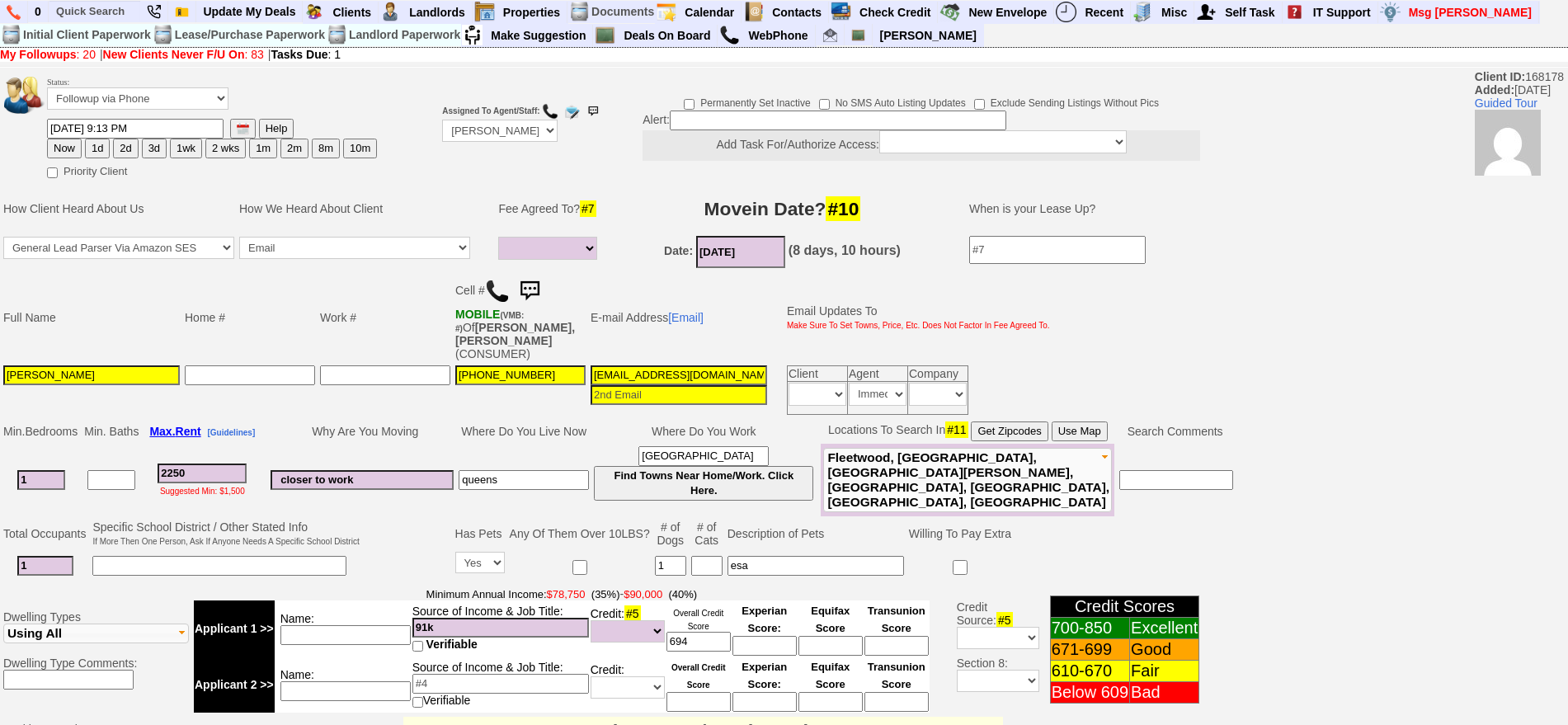
click at [538, 284] on img at bounding box center [529, 291] width 33 height 33
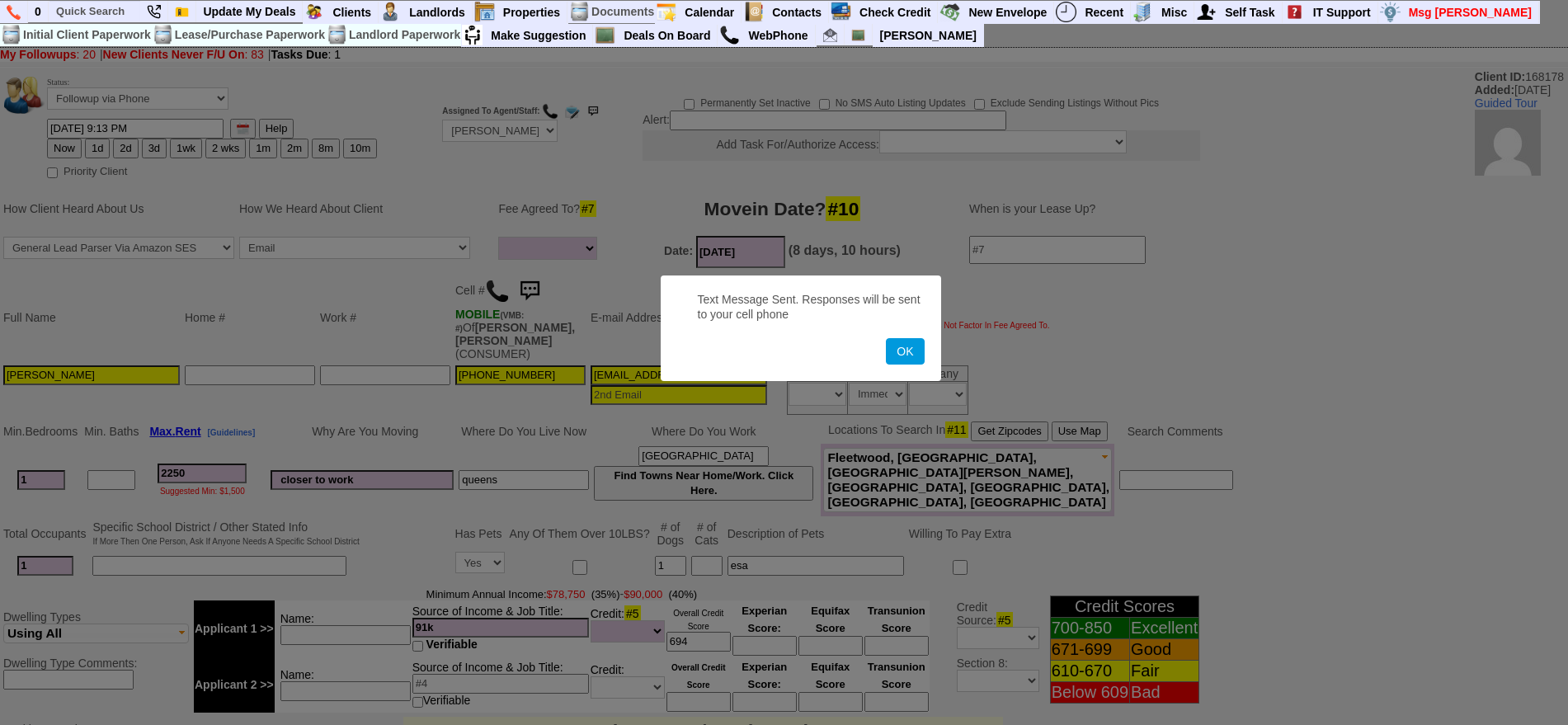
click at [886, 338] on button "OK" at bounding box center [905, 352] width 38 height 26
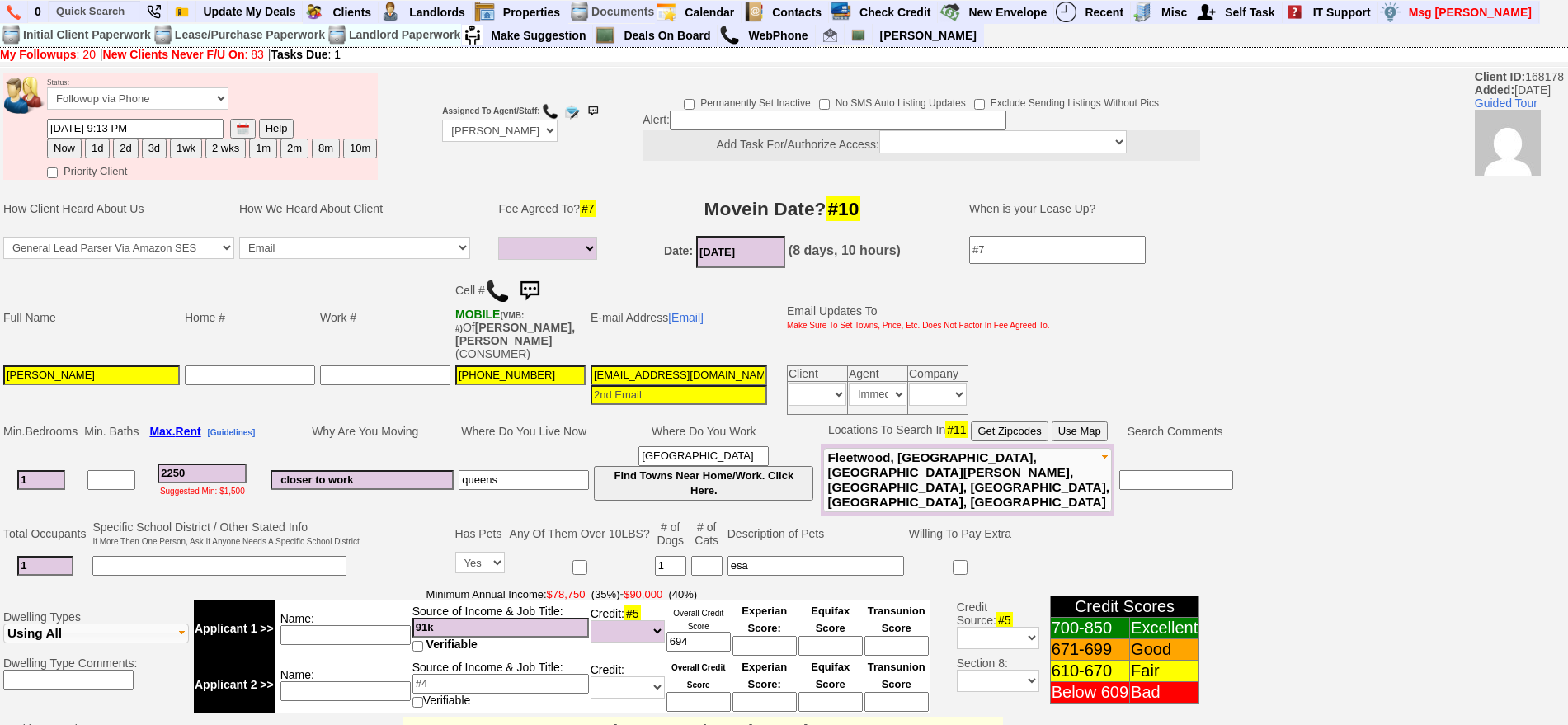
click at [538, 284] on img at bounding box center [529, 291] width 33 height 33
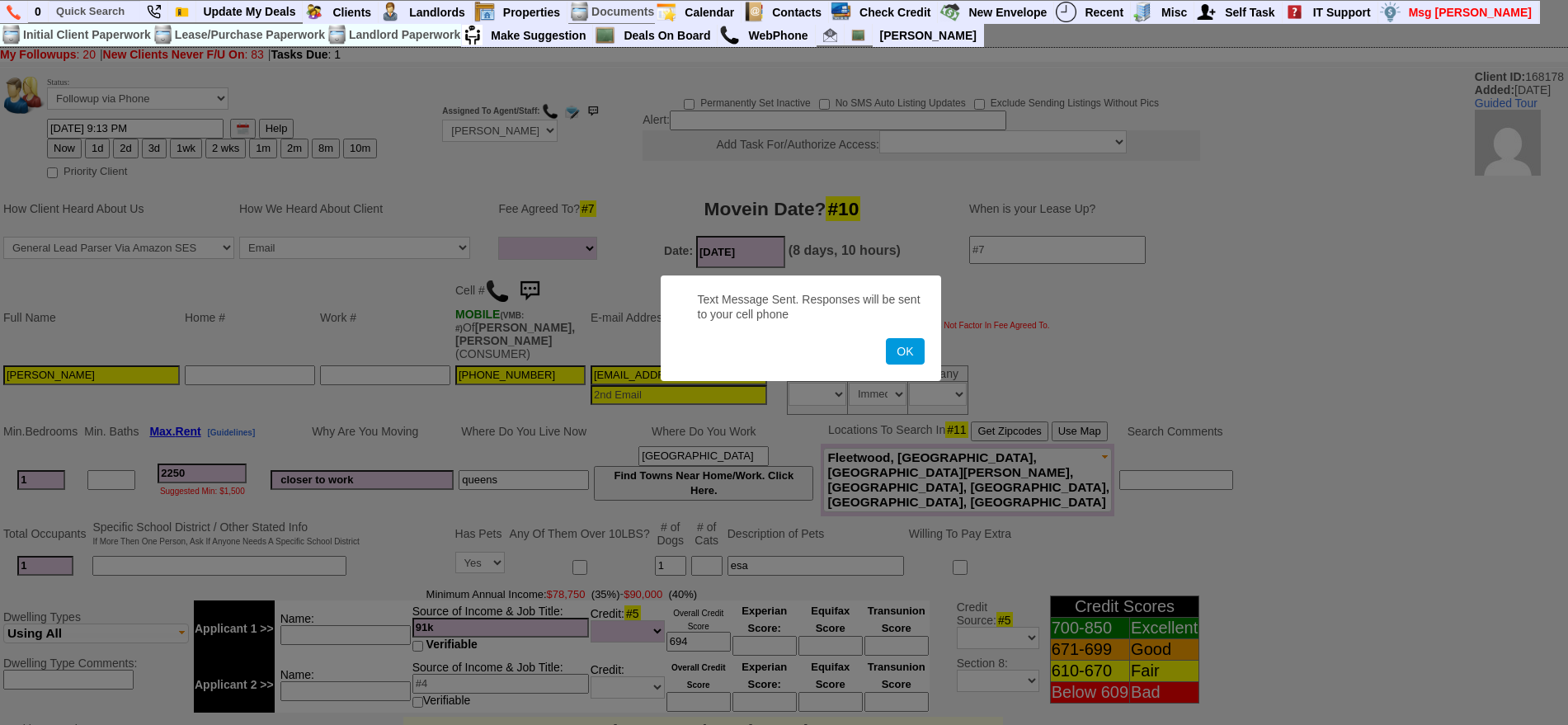
click at [886, 338] on button "OK" at bounding box center [905, 352] width 38 height 26
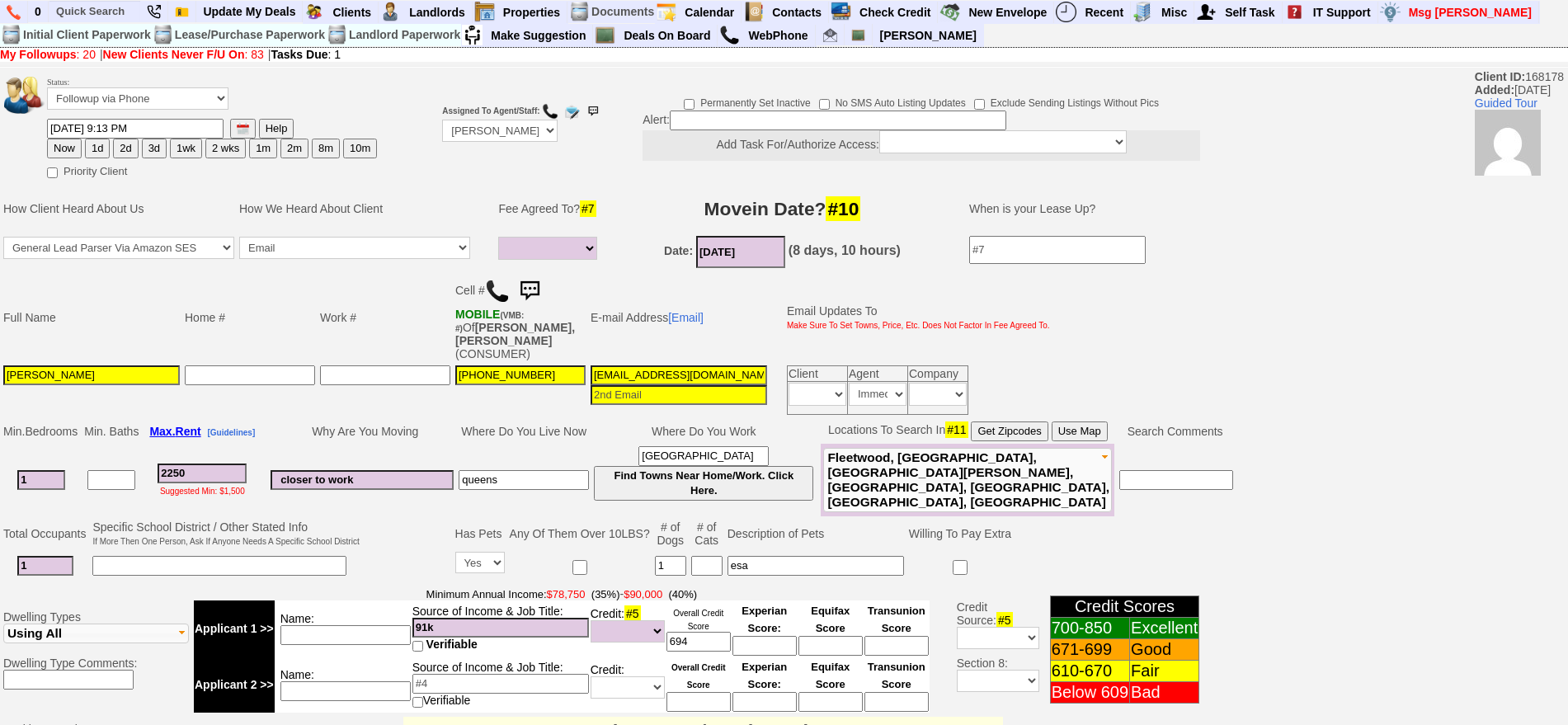
click at [546, 285] on img at bounding box center [529, 291] width 33 height 33
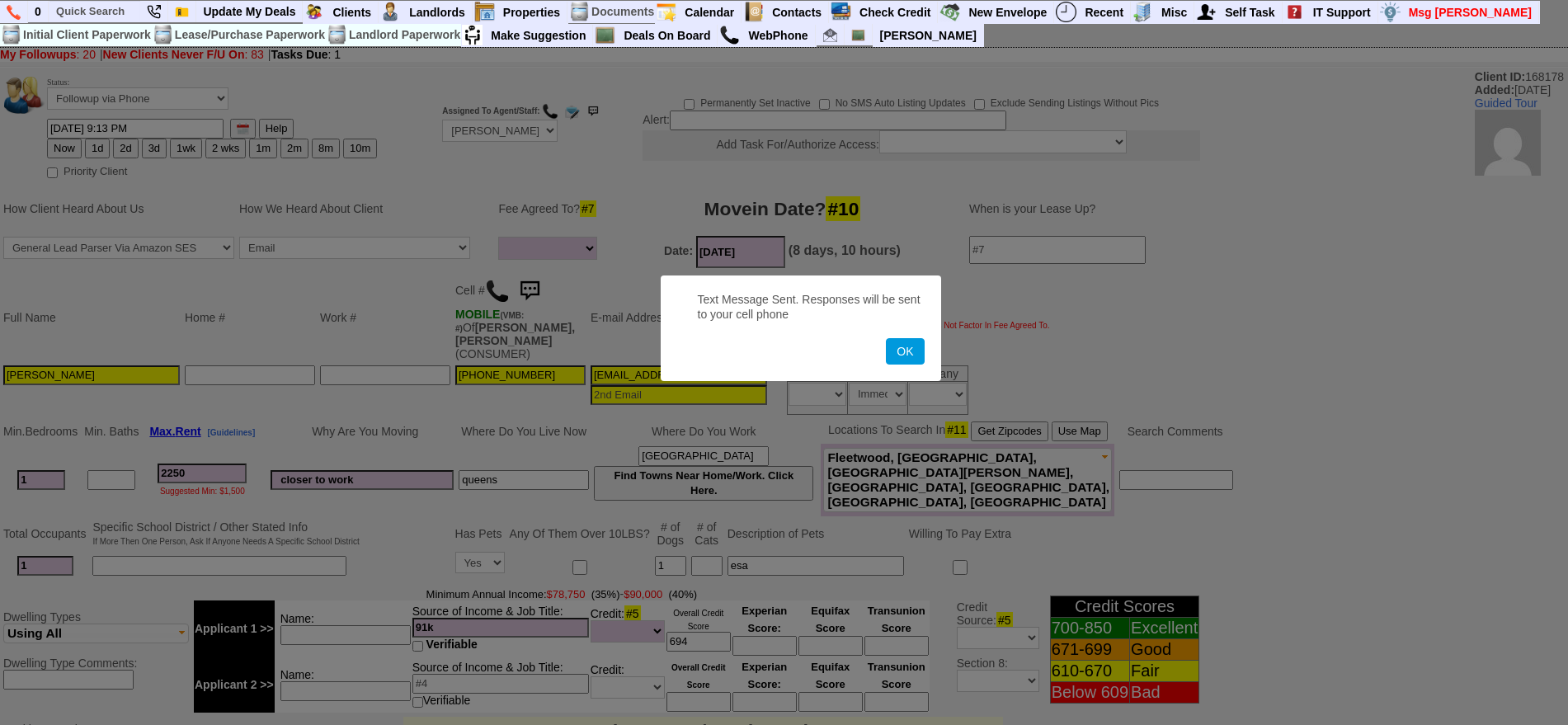
click at [886, 338] on button "OK" at bounding box center [905, 352] width 38 height 26
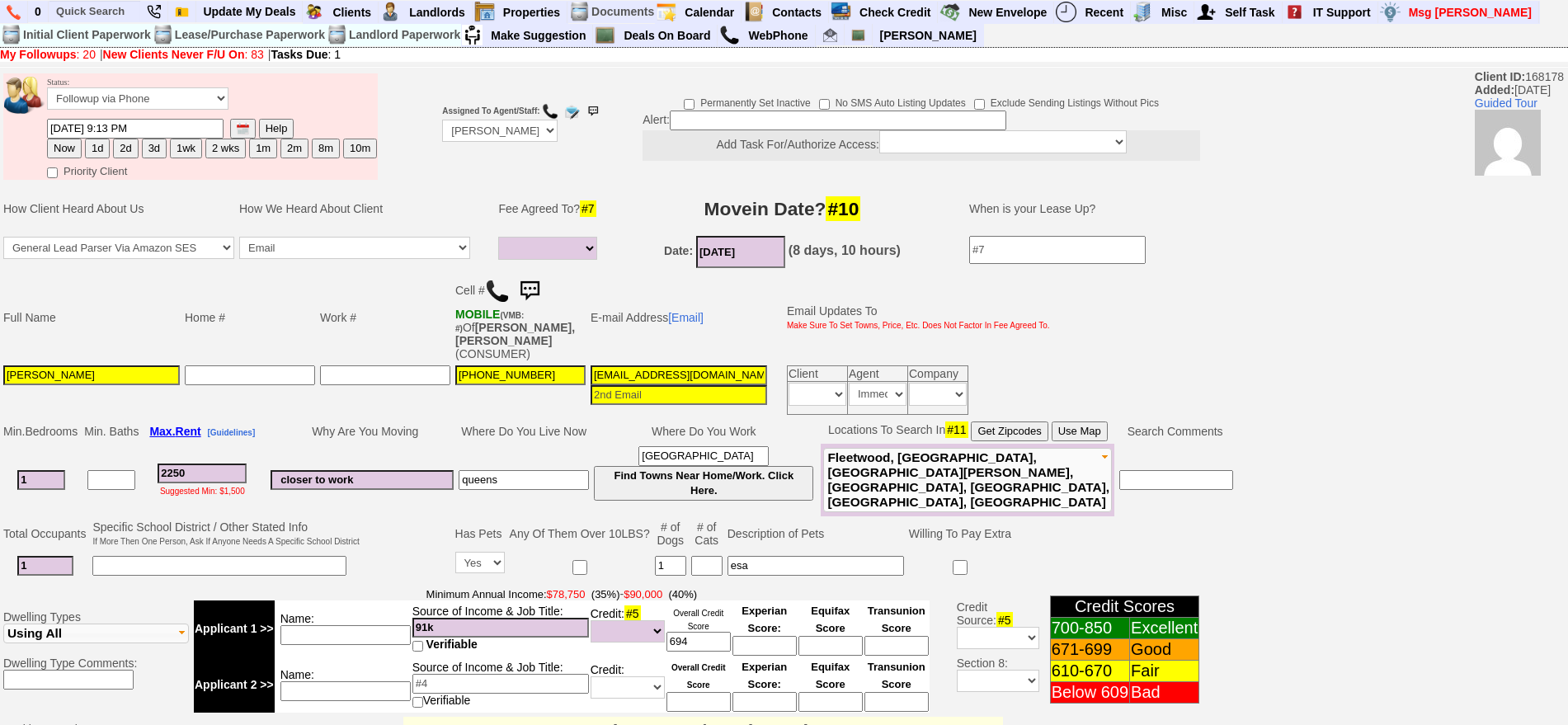
click at [492, 296] on img at bounding box center [497, 291] width 25 height 25
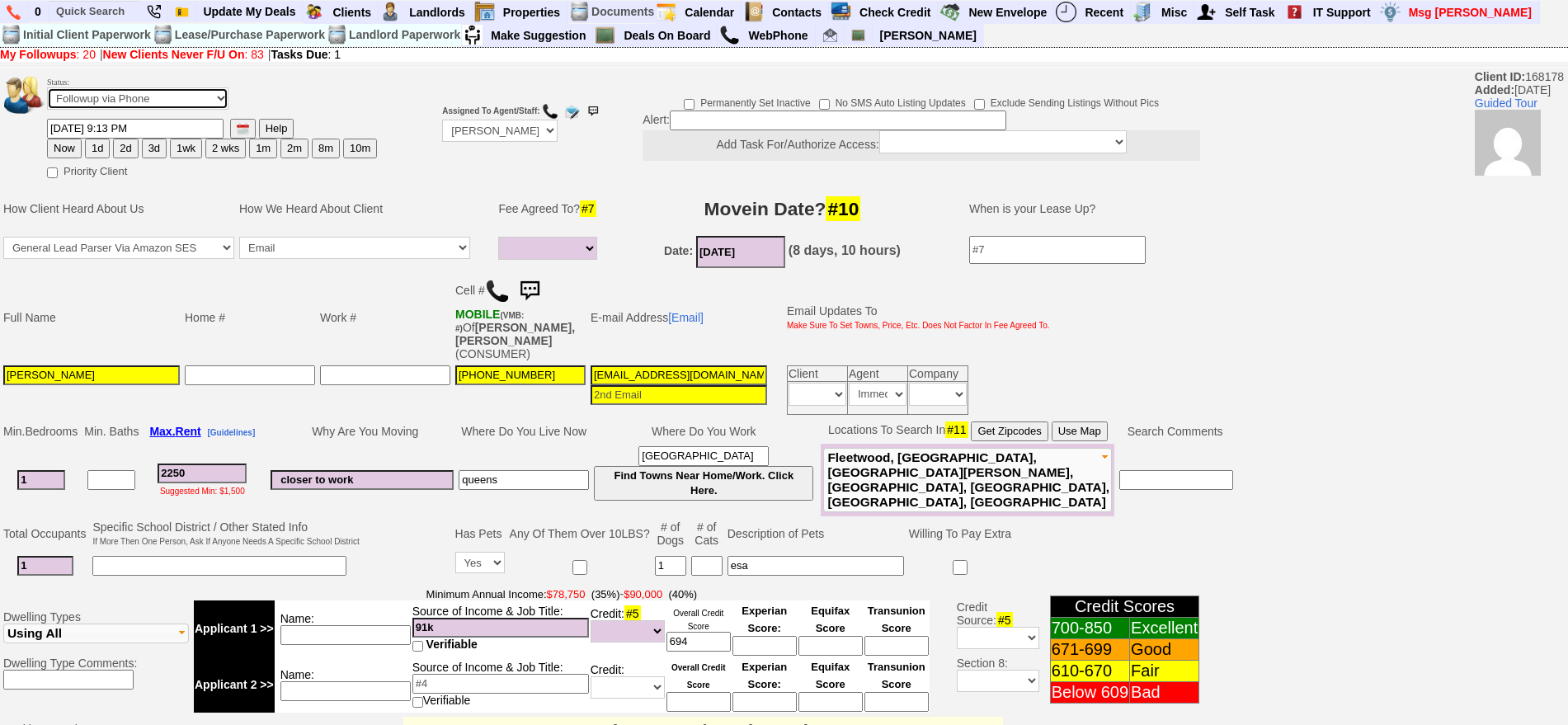
click at [165, 94] on select "Followup via Phone Followup via Email Followup When Section 8 Property Found De…" at bounding box center [138, 99] width 181 height 23
select select "Inactive"
click at [47, 94] on select "Followup via Phone Followup via Email Followup When Section 8 Property Found De…" at bounding box center [138, 99] width 181 height 23
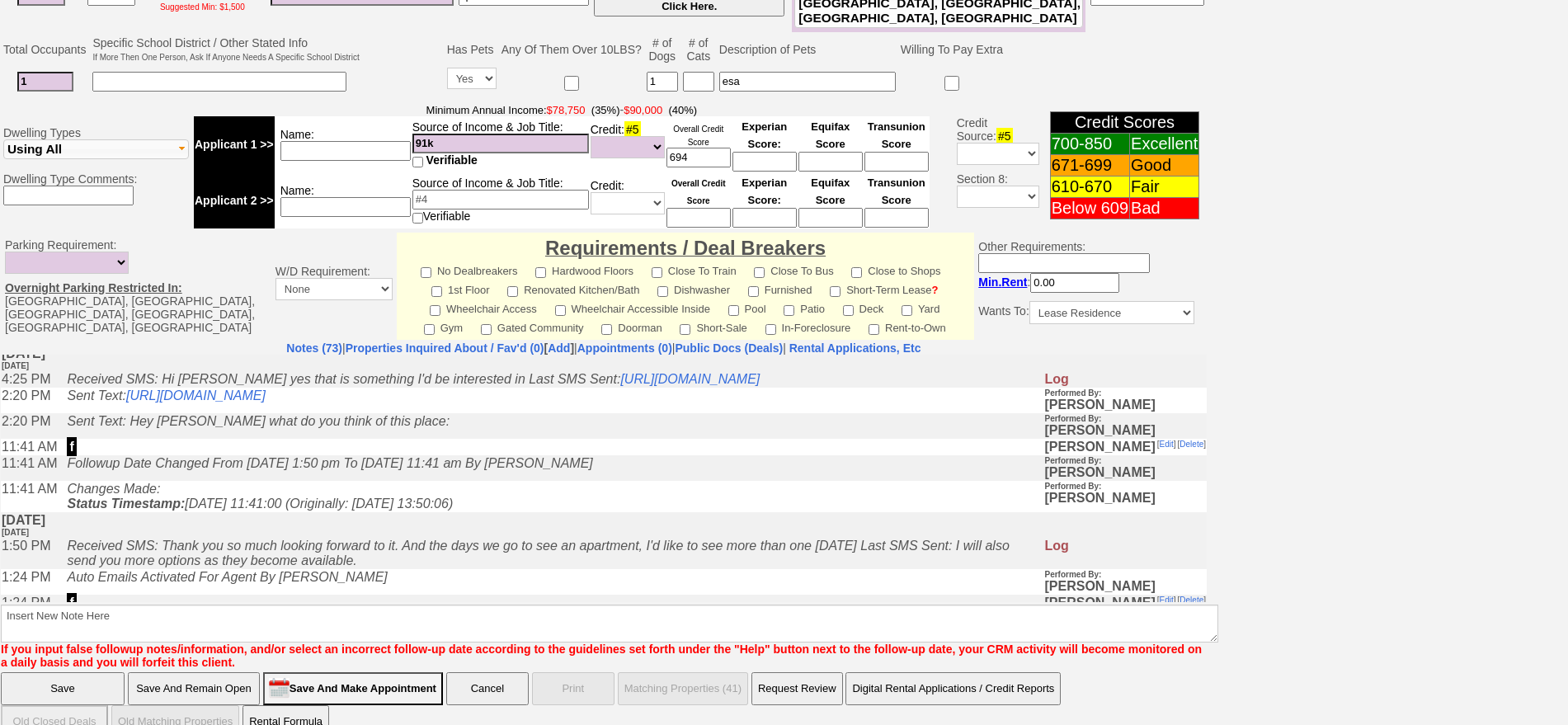
scroll to position [412, 0]
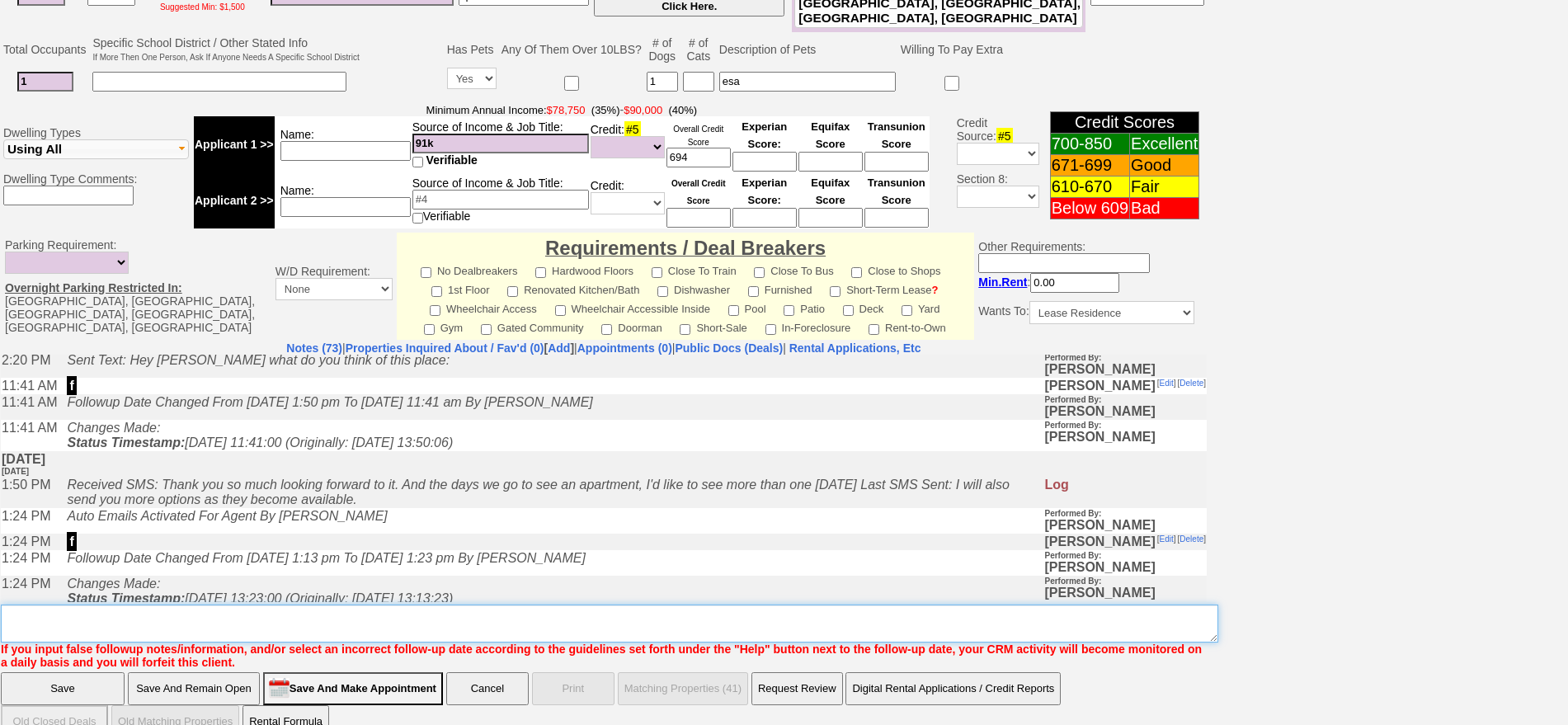
click at [218, 608] on textarea "Insert New Note Here" at bounding box center [610, 624] width 1217 height 38
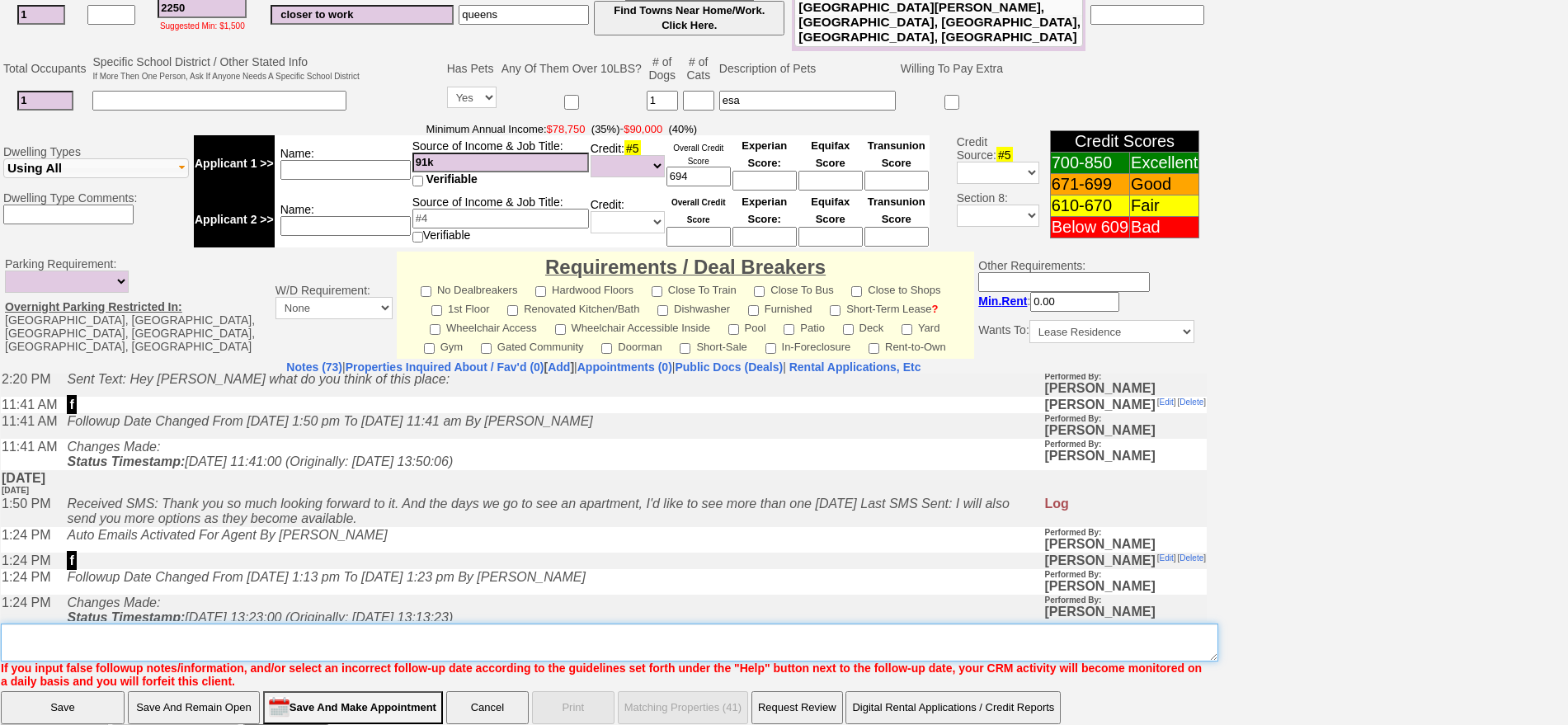
scroll to position [0, 0]
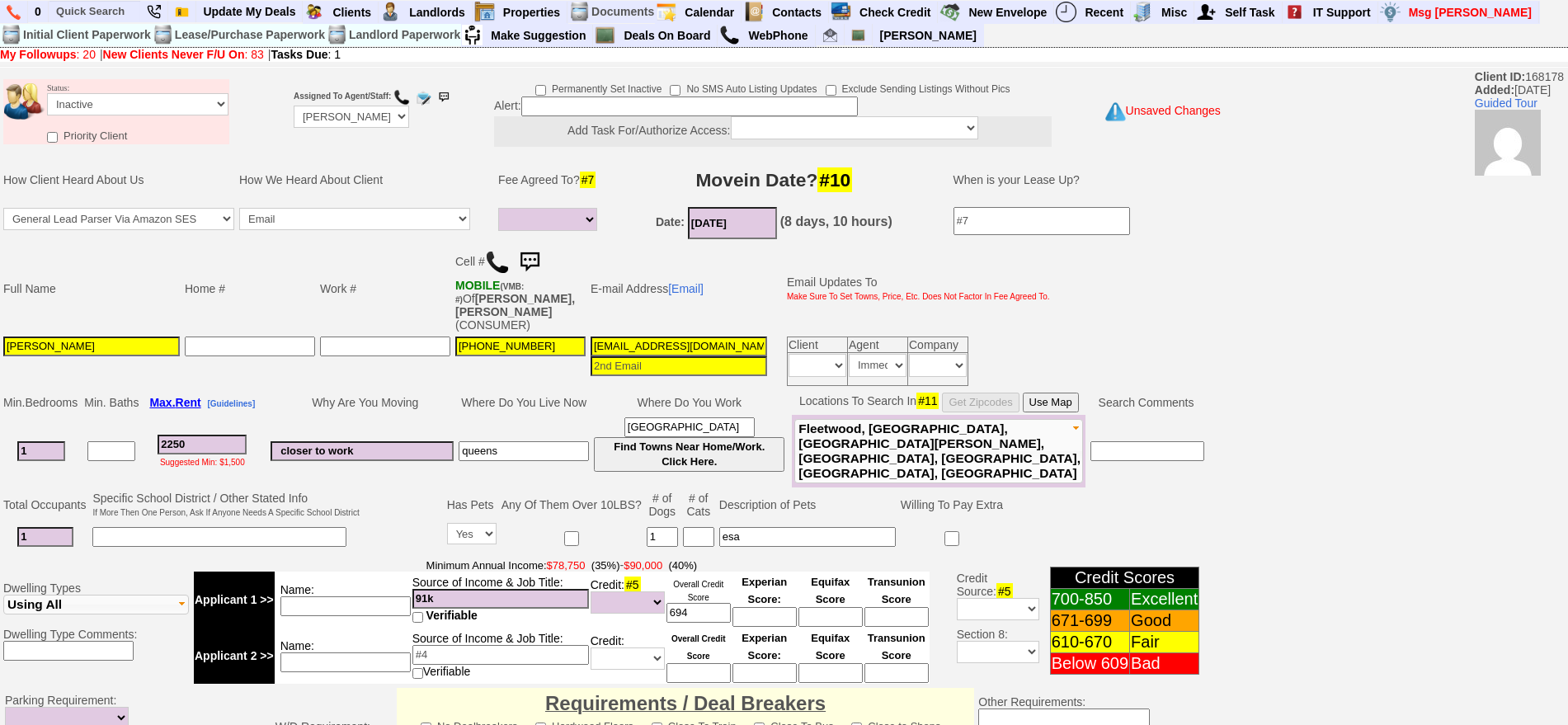
click at [187, 83] on td "Status: Followup via Phone Followup via Email Followup When Section 8 Property …" at bounding box center [138, 101] width 183 height 44
click at [181, 105] on select "Followup via Phone Followup via Email Followup When Section 8 Property Found De…" at bounding box center [138, 105] width 181 height 23
select select "Followup via Phone"
click at [47, 94] on select "Followup via Phone Followup via Email Followup When Section 8 Property Found De…" at bounding box center [138, 105] width 181 height 23
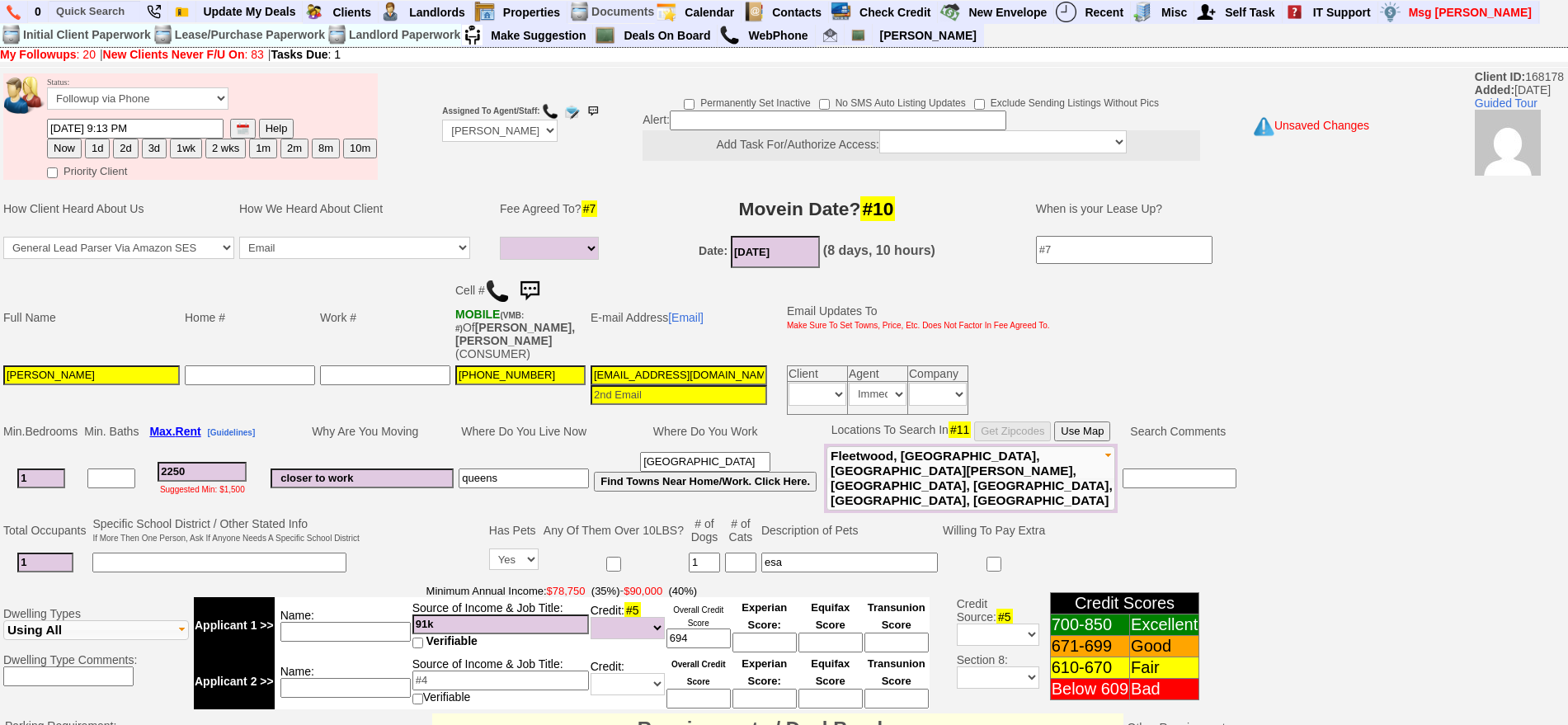
click at [158, 152] on button "3d" at bounding box center [154, 148] width 25 height 20
type input "10/09/2025 01:12 PM"
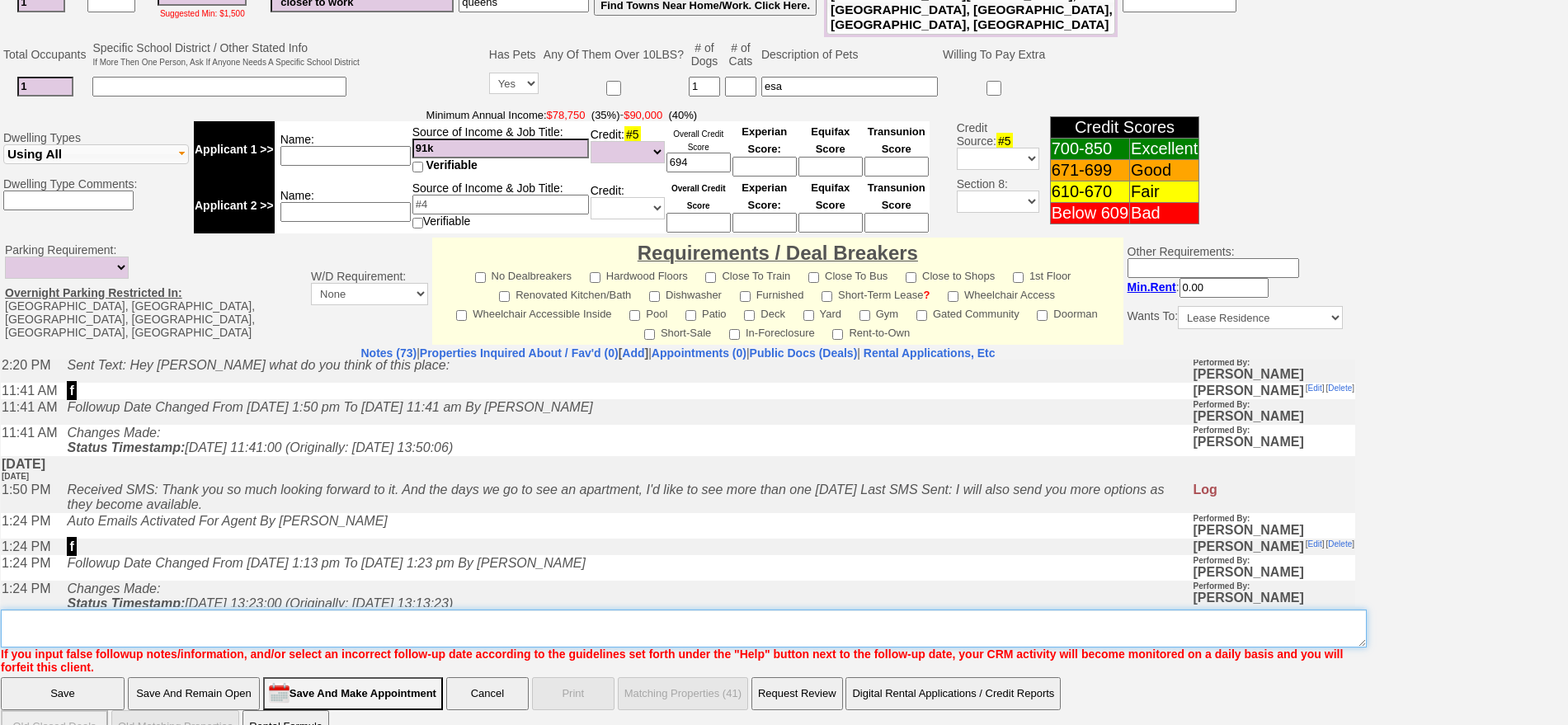
click at [686, 610] on textarea "Insert New Note Here" at bounding box center [683, 629] width 1366 height 38
type textarea "was working will text me back fu"
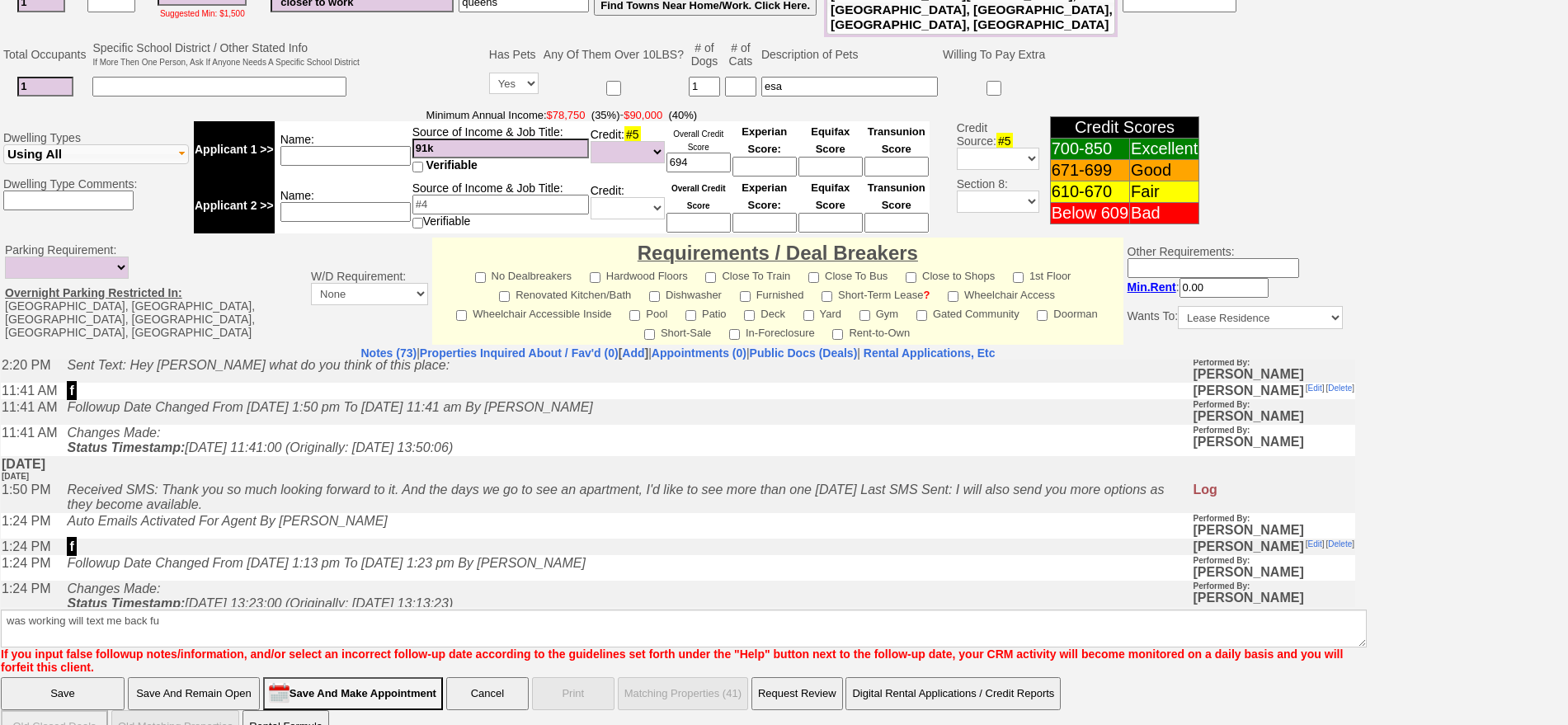
click input "Save" at bounding box center [62, 694] width 124 height 33
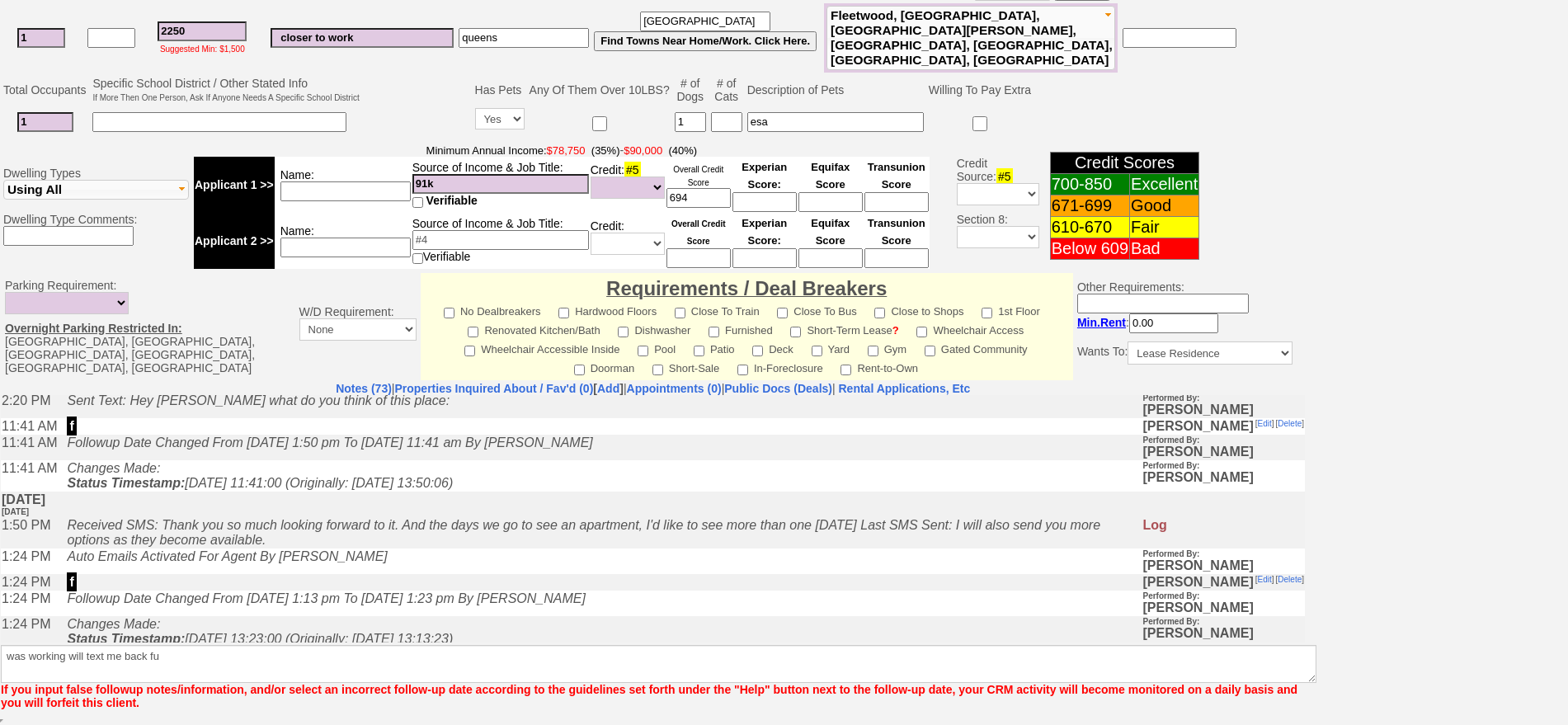
scroll to position [416, 0]
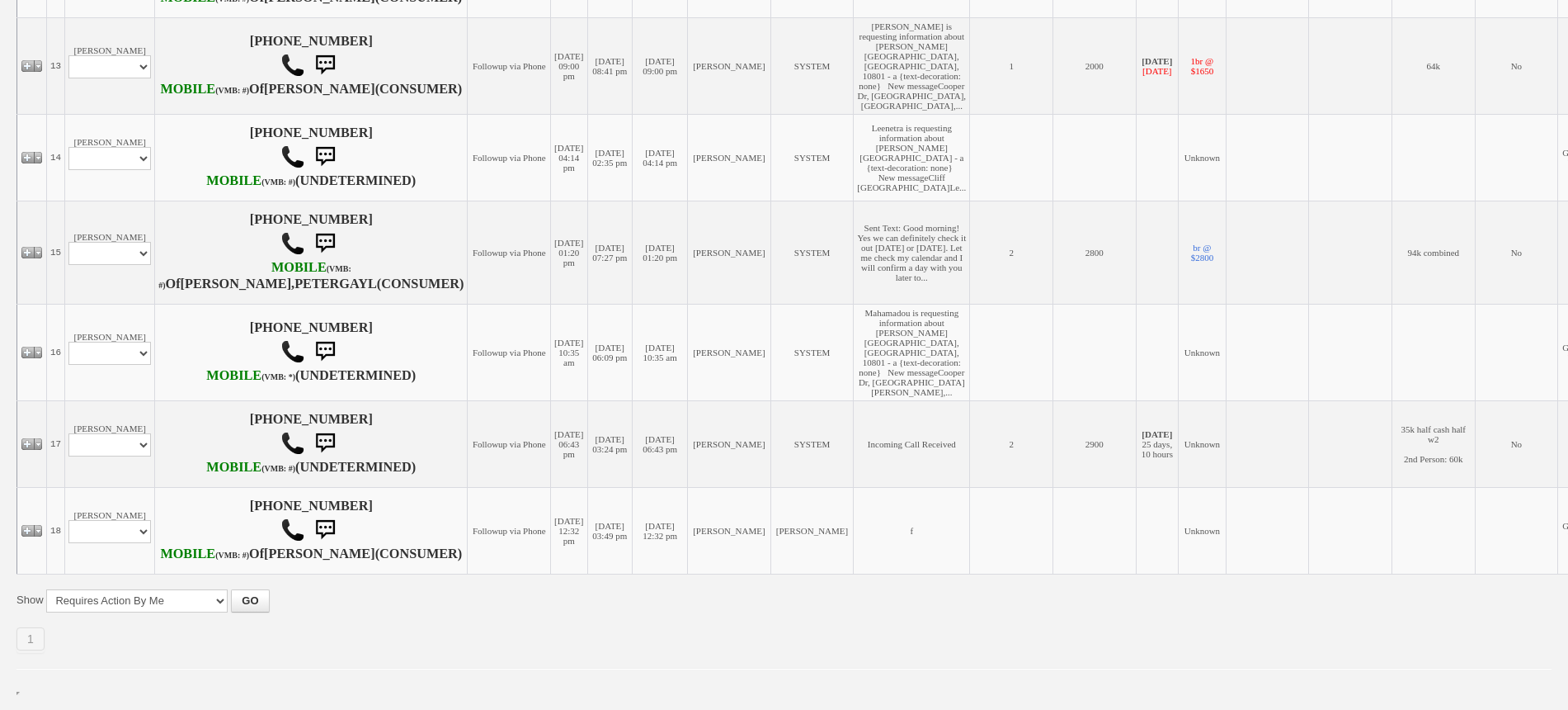
scroll to position [2043, 0]
